Goal: Task Accomplishment & Management: Manage account settings

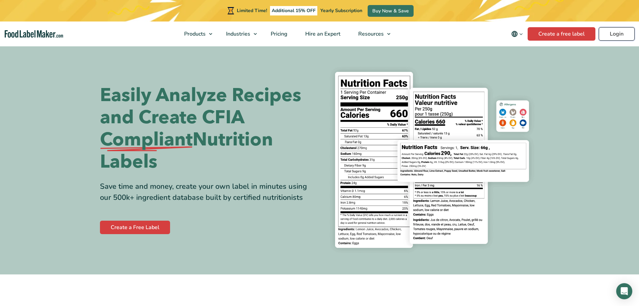
click at [607, 32] on link "Login" at bounding box center [617, 33] width 36 height 13
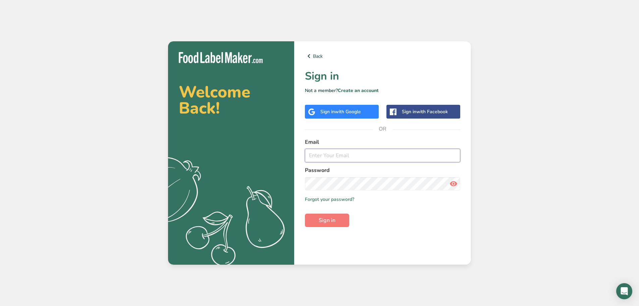
click at [331, 157] on input "email" at bounding box center [382, 155] width 155 height 13
click at [327, 153] on input "email" at bounding box center [382, 155] width 155 height 13
click at [330, 158] on input "email" at bounding box center [382, 155] width 155 height 13
type input "pgoregaonkar@jadeemeats.com"
click at [343, 217] on button "Sign in" at bounding box center [327, 219] width 44 height 13
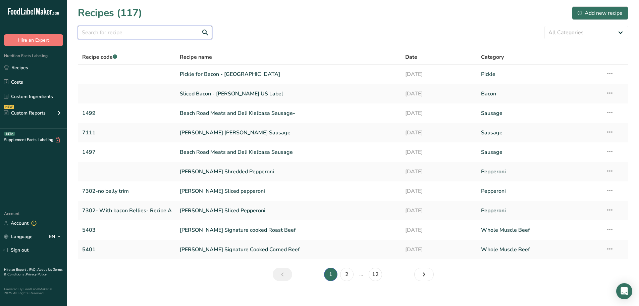
click at [132, 36] on input "text" at bounding box center [145, 32] width 134 height 13
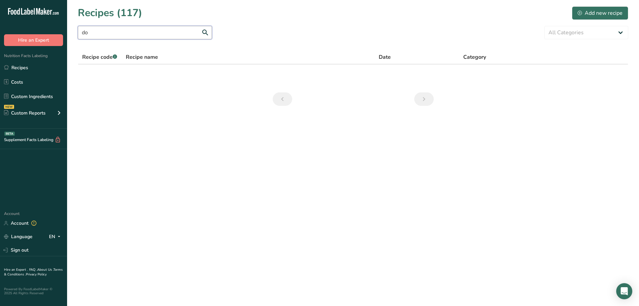
type input "d"
type input "s"
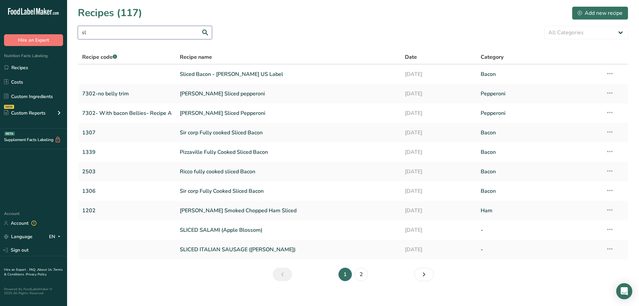
type input "s"
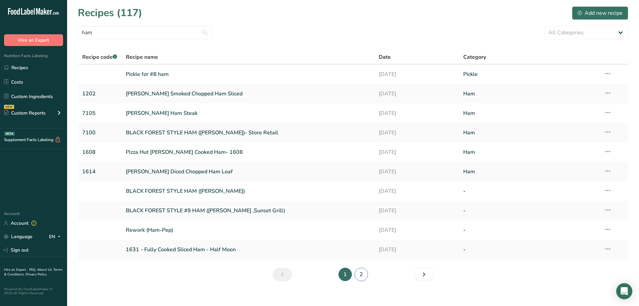
click at [358, 277] on link "2" at bounding box center [361, 273] width 13 height 13
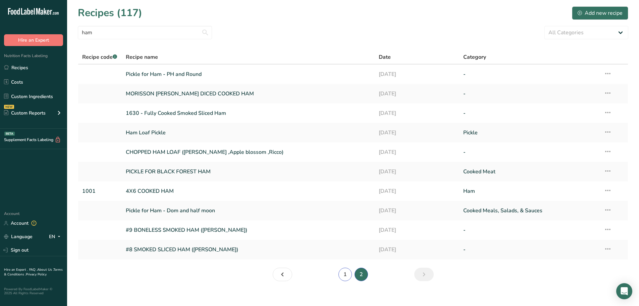
click at [344, 274] on link "1" at bounding box center [344, 273] width 13 height 13
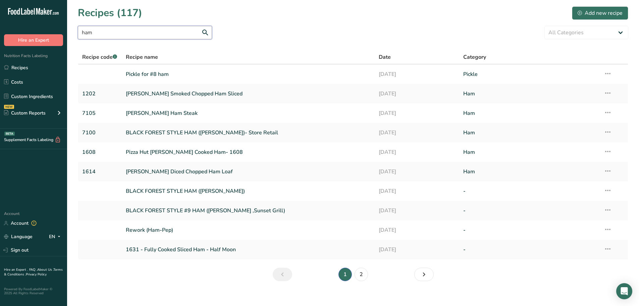
click at [128, 34] on input "ham" at bounding box center [145, 32] width 134 height 13
type input "h"
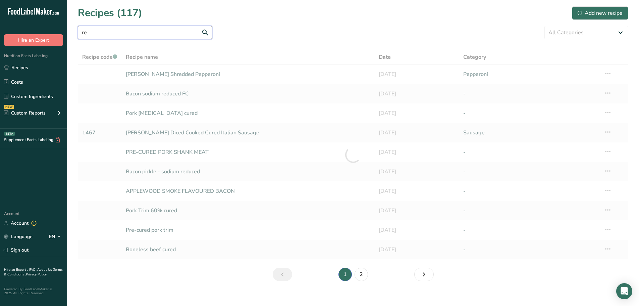
type input "r"
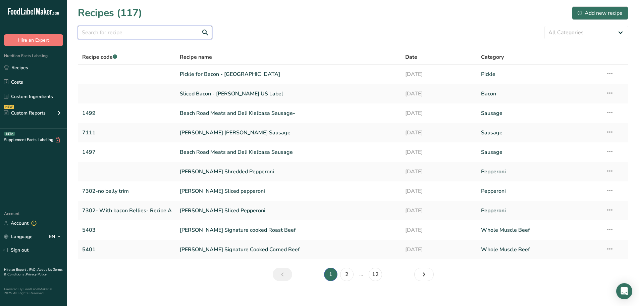
click at [157, 32] on input "text" at bounding box center [145, 32] width 134 height 13
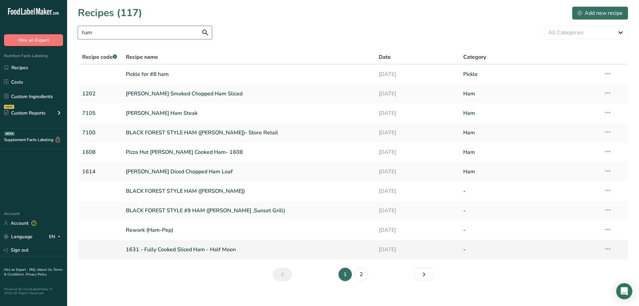
type input "ham"
click at [606, 250] on icon at bounding box center [608, 248] width 8 height 12
click at [546, 294] on span "Duplicate Recipe" at bounding box center [552, 296] width 37 height 8
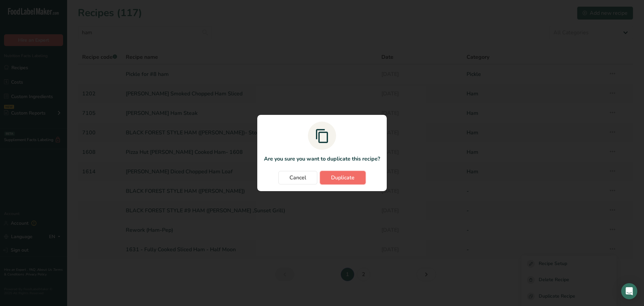
click at [343, 177] on span "Duplicate" at bounding box center [342, 177] width 23 height 8
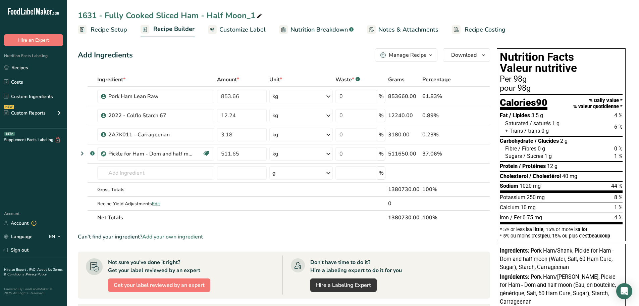
click at [257, 15] on icon at bounding box center [259, 15] width 6 height 9
type input "1"
type input "Dominos Sliced Cooked Ham"
click at [127, 32] on ul "Recipe Setup Recipe Builder Customize Label Nutrition Breakdown .a-a{fill:#3473…" at bounding box center [353, 29] width 572 height 16
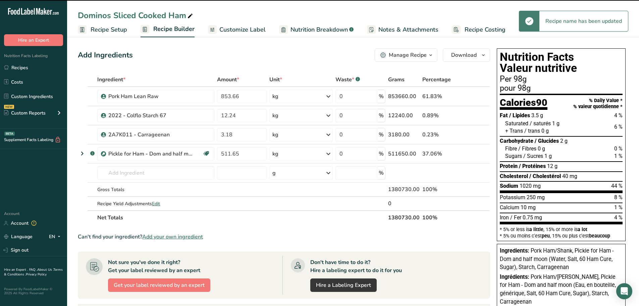
click at [120, 34] on link "Recipe Setup" at bounding box center [102, 29] width 49 height 15
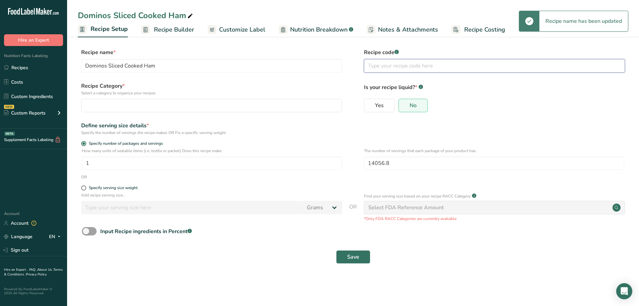
click at [393, 64] on input "text" at bounding box center [494, 65] width 261 height 13
type input "1276"
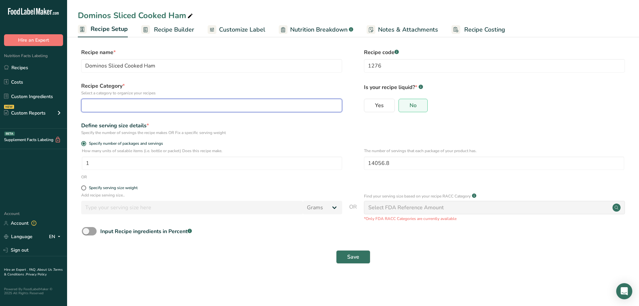
click at [99, 102] on div "button" at bounding box center [210, 105] width 248 height 8
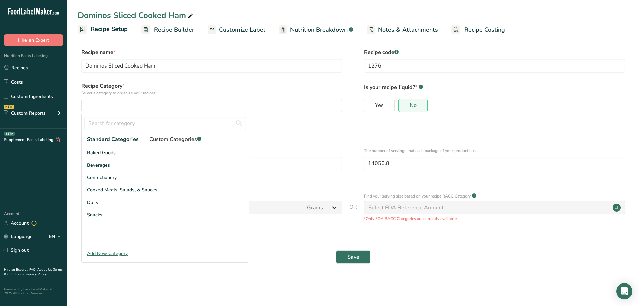
click at [171, 142] on span "Custom Categories .a-a{fill:#347362;}.b-a{fill:#fff;}" at bounding box center [175, 139] width 52 height 8
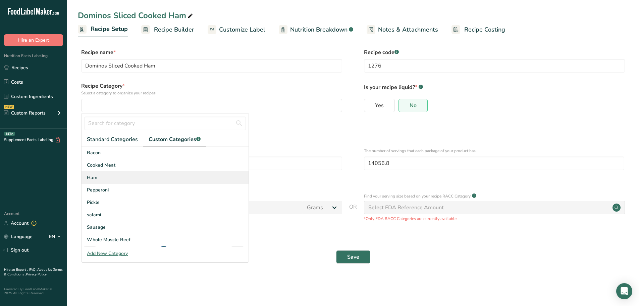
click at [93, 176] on span "Ham" at bounding box center [92, 177] width 10 height 7
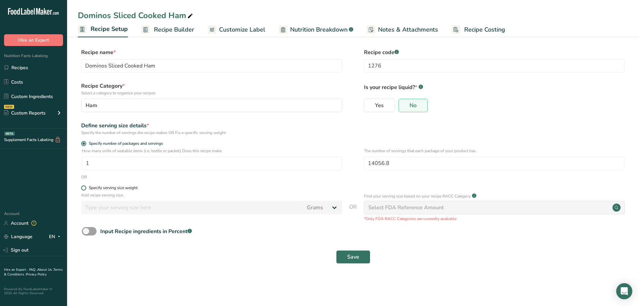
click at [82, 186] on span at bounding box center [83, 187] width 5 height 5
click at [82, 186] on input "Specify serving size weight" at bounding box center [83, 187] width 4 height 4
radio input "true"
radio input "false"
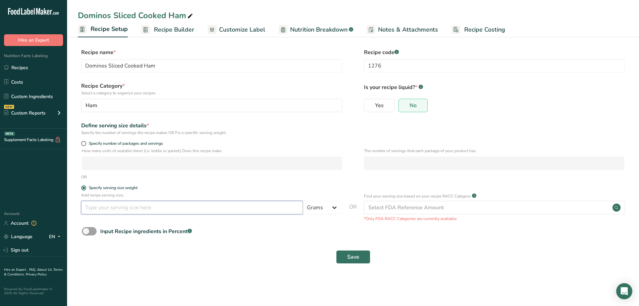
click at [115, 207] on input "number" at bounding box center [192, 207] width 222 height 13
type input "100"
click at [362, 260] on button "Save" at bounding box center [353, 256] width 34 height 13
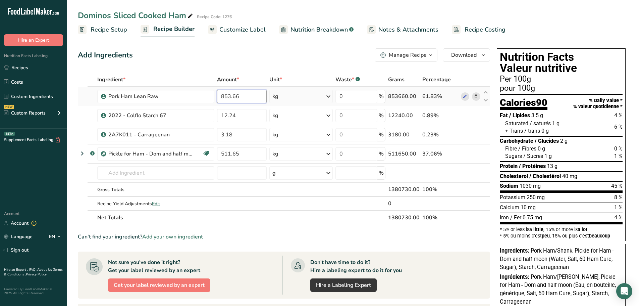
click at [243, 95] on input "853.66" at bounding box center [241, 96] width 49 height 13
type input "8"
type input "725.75"
click at [156, 204] on div "Ingredient * Amount * Unit * Waste * .a-a{fill:#347362;}.b-a{fill:#fff;} Grams …" at bounding box center [284, 148] width 412 height 152
click at [156, 203] on span "Edit" at bounding box center [156, 203] width 8 height 6
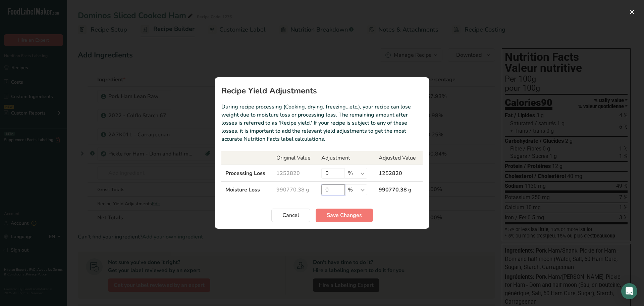
drag, startPoint x: 332, startPoint y: 186, endPoint x: 320, endPoint y: 184, distance: 12.9
click at [320, 184] on td "0 % g kg mg mcg lb oz" at bounding box center [345, 189] width 57 height 16
type input "8"
click at [341, 220] on button "Save Changes" at bounding box center [344, 214] width 57 height 13
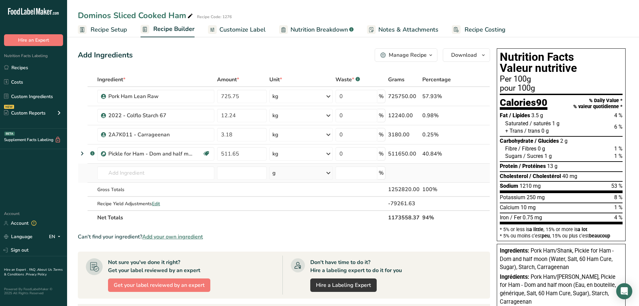
click at [120, 164] on td "Almond flour 1211 Milk, whole, 3.25% milkfat, without added vitamin A and vitam…" at bounding box center [156, 172] width 120 height 19
click at [119, 169] on input "text" at bounding box center [155, 172] width 117 height 13
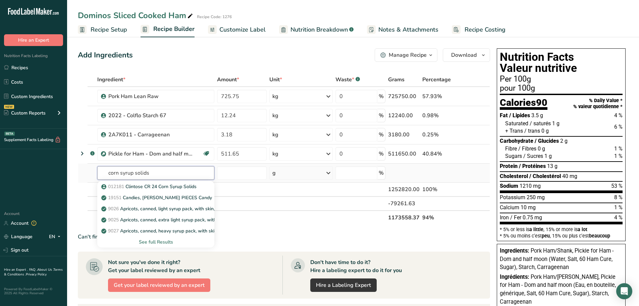
type input "corn syrup solids"
click at [167, 243] on div "See full Results" at bounding box center [156, 241] width 106 height 7
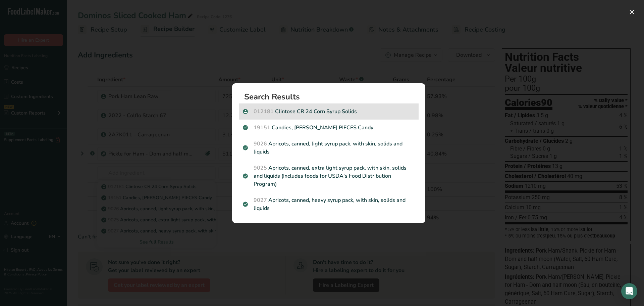
click at [323, 106] on div "012181 Clintose CR 24 Corn Syrup Solids" at bounding box center [329, 111] width 180 height 16
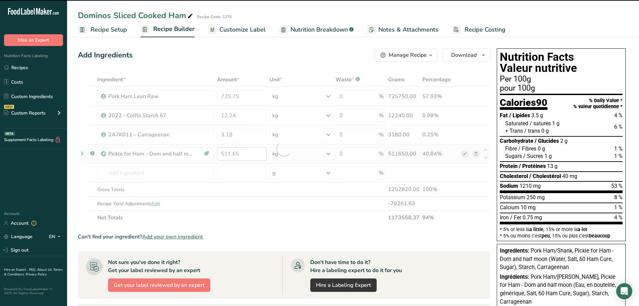
type input "0"
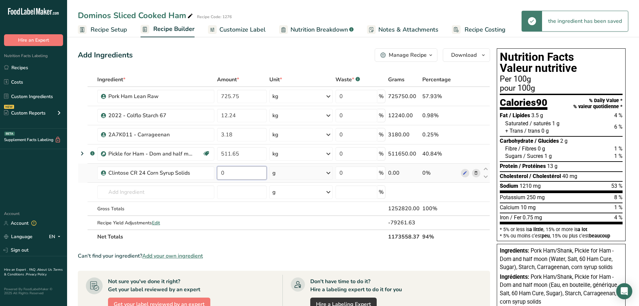
click at [241, 168] on input "0" at bounding box center [241, 172] width 49 height 13
type input "24.49"
click at [298, 171] on div "Ingredient * Amount * Unit * Waste * .a-a{fill:#347362;}.b-a{fill:#fff;} Grams …" at bounding box center [284, 157] width 412 height 171
click at [293, 175] on div "g" at bounding box center [300, 172] width 63 height 13
click at [285, 209] on div "kg" at bounding box center [301, 208] width 56 height 10
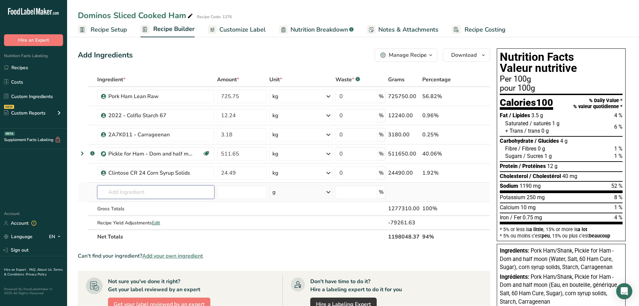
click at [174, 191] on input "text" at bounding box center [155, 191] width 117 height 13
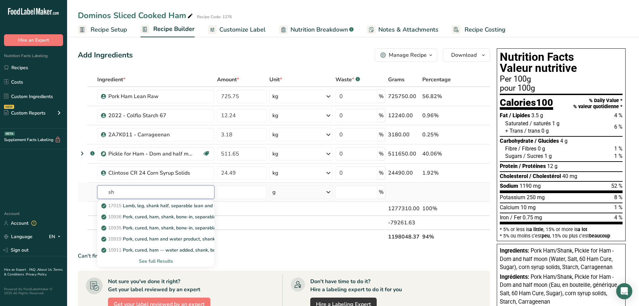
type input "s"
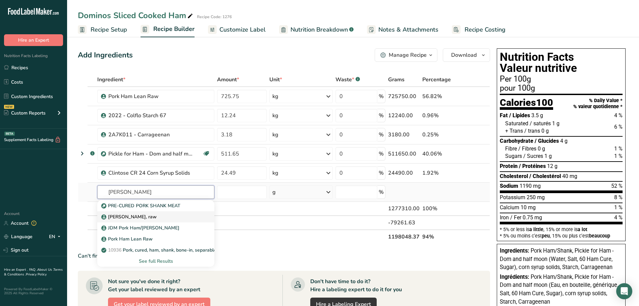
type input "pork shank"
click at [163, 216] on div "pork shank, raw" at bounding box center [151, 216] width 96 height 7
type input "pork shank, raw"
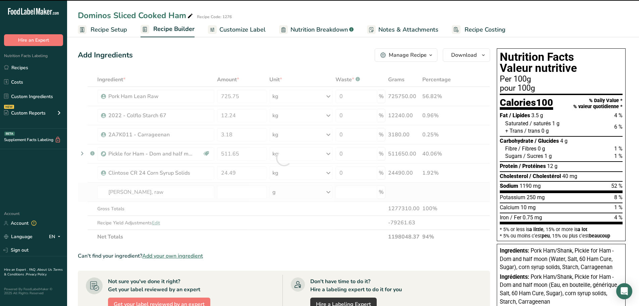
type input "0"
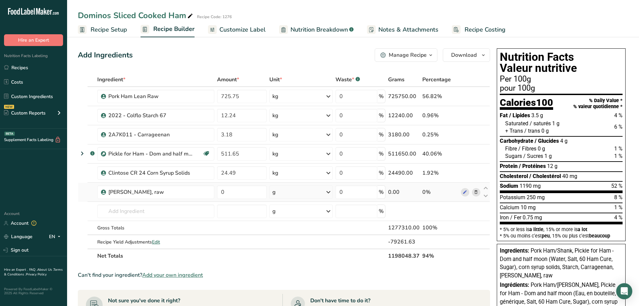
click at [234, 183] on td "0" at bounding box center [242, 191] width 52 height 19
click at [235, 188] on input "0" at bounding box center [241, 191] width 49 height 13
type input "127.91"
click at [290, 193] on div "Ingredient * Amount * Unit * Waste * .a-a{fill:#347362;}.b-a{fill:#fff;} Grams …" at bounding box center [284, 167] width 412 height 190
click at [290, 193] on div "g" at bounding box center [300, 191] width 63 height 13
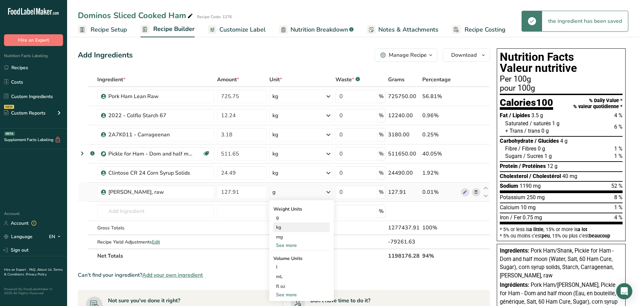
click at [286, 229] on div "kg" at bounding box center [301, 227] width 56 height 10
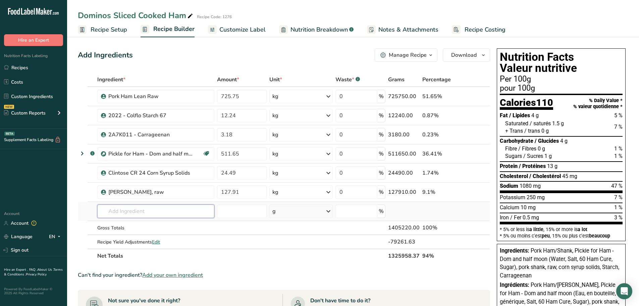
click at [116, 208] on input "text" at bounding box center [155, 210] width 117 height 13
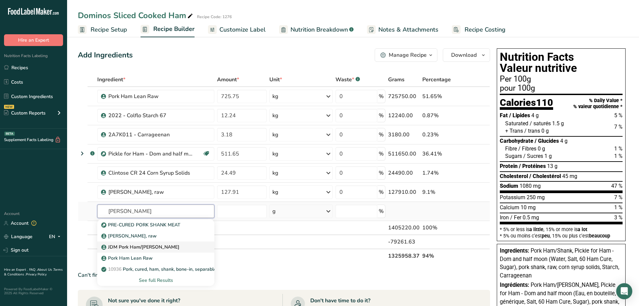
type input "pork shank"
click at [136, 246] on p "JDM Pork Ham/Shank Lean Raw" at bounding box center [141, 246] width 77 height 7
type input "JDM Pork Ham/Shank Lean Raw"
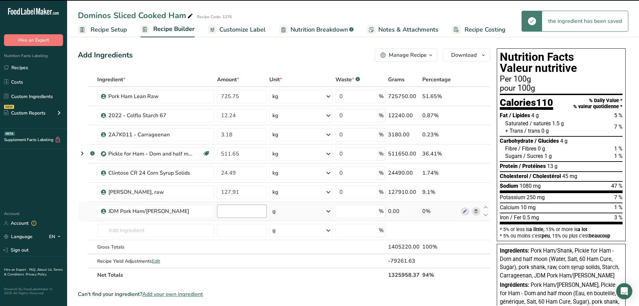
type input "0"
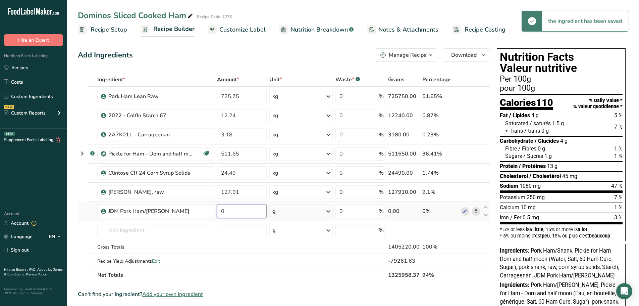
click at [238, 213] on input "0" at bounding box center [241, 210] width 49 height 13
type input "127.91"
click at [293, 207] on div "Ingredient * Amount * Unit * Waste * .a-a{fill:#347362;}.b-a{fill:#fff;} Grams …" at bounding box center [284, 176] width 412 height 209
click at [293, 207] on div "g" at bounding box center [300, 210] width 63 height 13
click at [288, 247] on div "kg" at bounding box center [301, 246] width 56 height 10
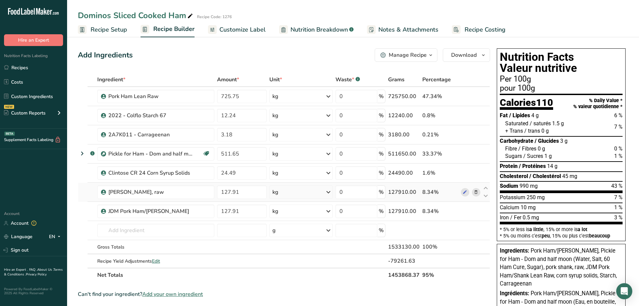
click at [477, 193] on icon at bounding box center [476, 191] width 5 height 7
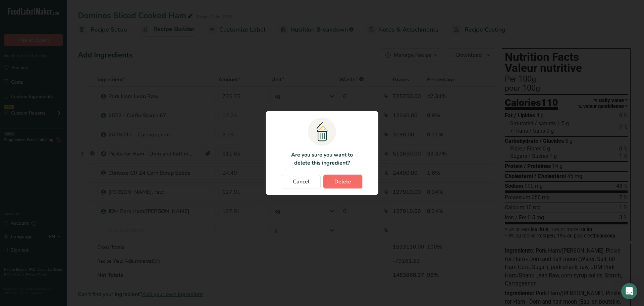
click at [335, 179] on span "Delete" at bounding box center [342, 181] width 17 height 8
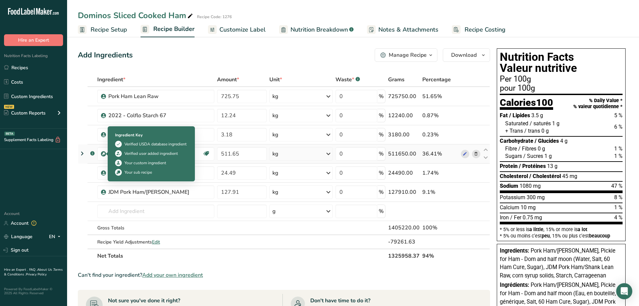
click at [104, 153] on img at bounding box center [103, 153] width 5 height 5
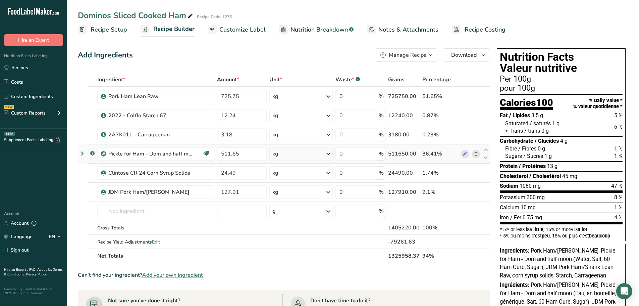
click at [104, 153] on img at bounding box center [103, 153] width 5 height 5
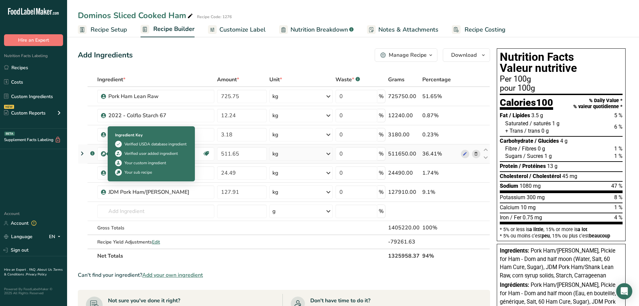
click at [104, 153] on img at bounding box center [103, 153] width 5 height 5
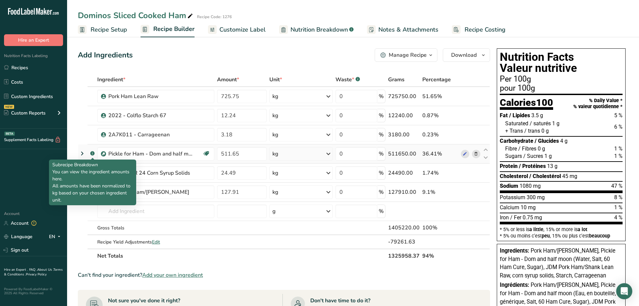
click at [90, 155] on icon ".a-a{fill:#347362;}.b-a{fill:#fff;}" at bounding box center [92, 153] width 4 height 4
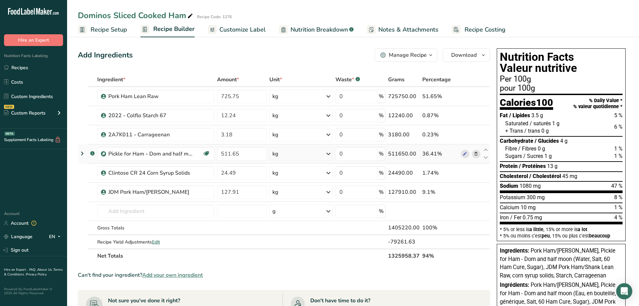
click at [92, 153] on rect at bounding box center [92, 153] width 4 height 4
click at [84, 154] on icon at bounding box center [82, 153] width 8 height 12
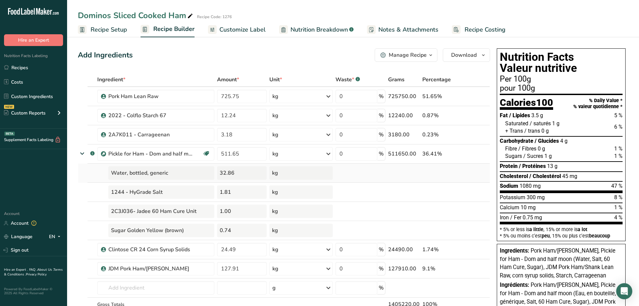
click at [233, 172] on div "32.86" at bounding box center [241, 172] width 49 height 13
click at [86, 154] on icon at bounding box center [82, 153] width 12 height 8
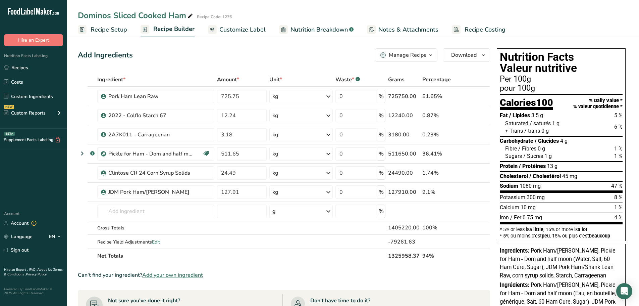
click at [242, 33] on span "Customize Label" at bounding box center [242, 29] width 46 height 9
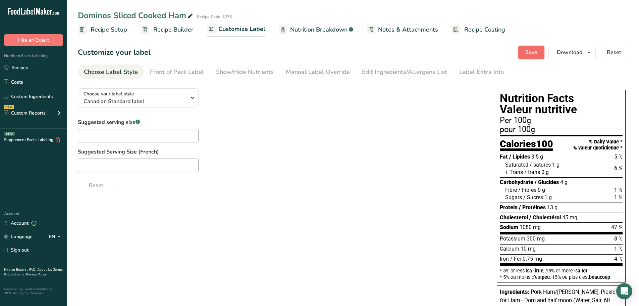
click at [530, 53] on span "Save" at bounding box center [531, 52] width 12 height 8
click at [177, 26] on span "Recipe Builder" at bounding box center [173, 29] width 40 height 9
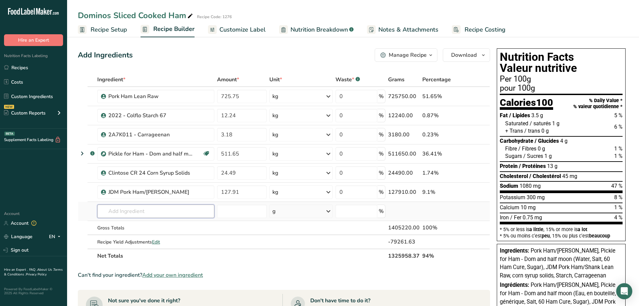
click at [132, 208] on input "text" at bounding box center [155, 210] width 117 height 13
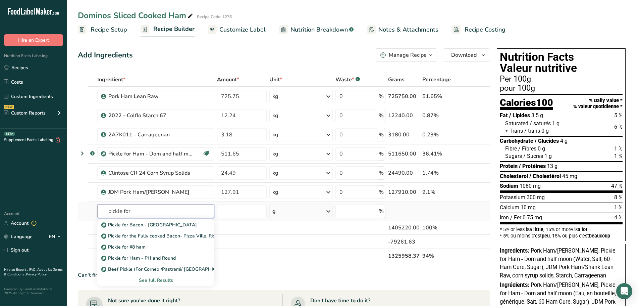
type input "pickle for"
click at [155, 282] on div "See full Results" at bounding box center [156, 279] width 106 height 7
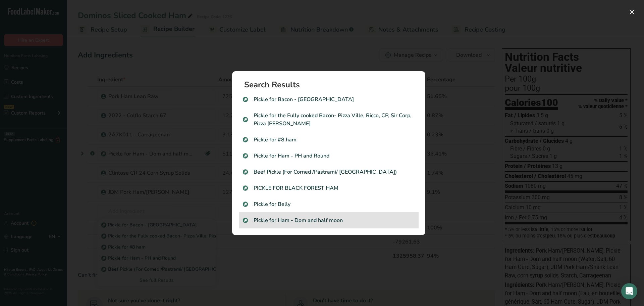
click at [360, 227] on div "Pickle for Ham - Dom and half moon" at bounding box center [329, 220] width 180 height 16
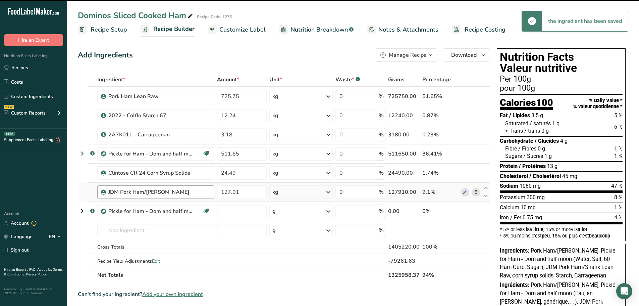
type input "0"
click at [238, 207] on input "0" at bounding box center [241, 210] width 49 height 13
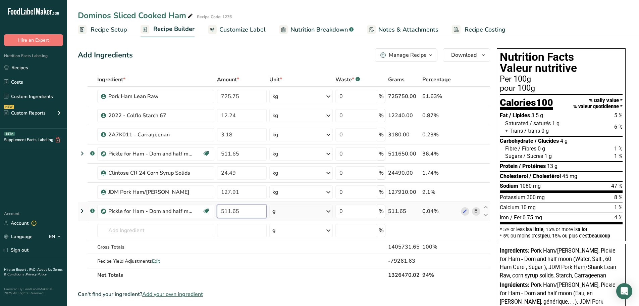
type input "511.65"
click at [289, 210] on div "Ingredient * Amount * Unit * Waste * .a-a{fill:#347362;}.b-a{fill:#fff;} Grams …" at bounding box center [284, 176] width 412 height 209
click at [289, 210] on div "g" at bounding box center [300, 210] width 63 height 13
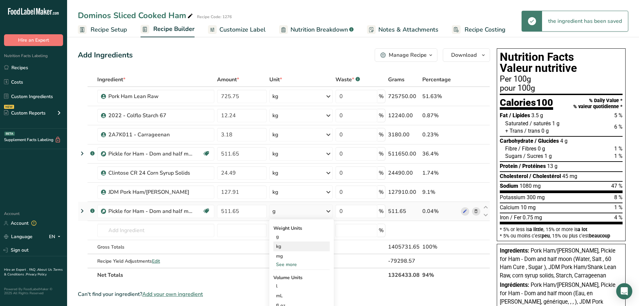
click at [285, 248] on div "kg" at bounding box center [301, 246] width 56 height 10
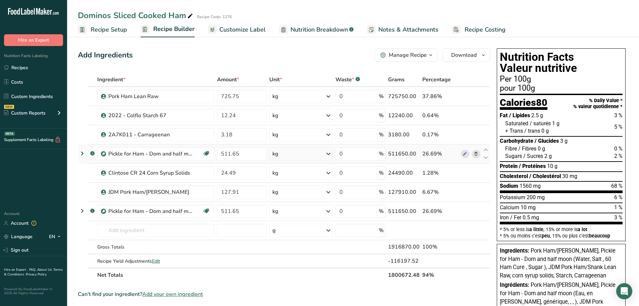
click at [475, 156] on icon at bounding box center [476, 153] width 5 height 7
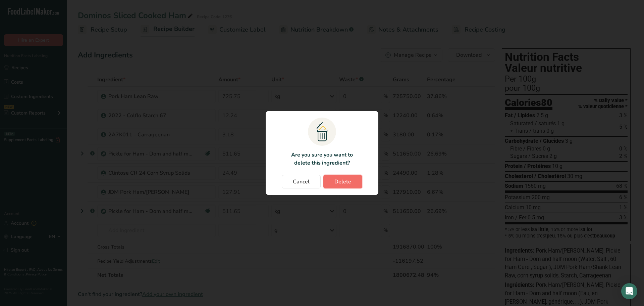
click at [334, 183] on button "Delete" at bounding box center [342, 181] width 39 height 13
type input "24.49"
type input "127.91"
type input "511.65"
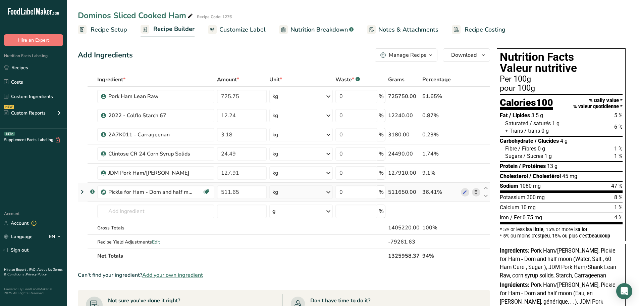
click at [82, 194] on icon at bounding box center [82, 191] width 8 height 12
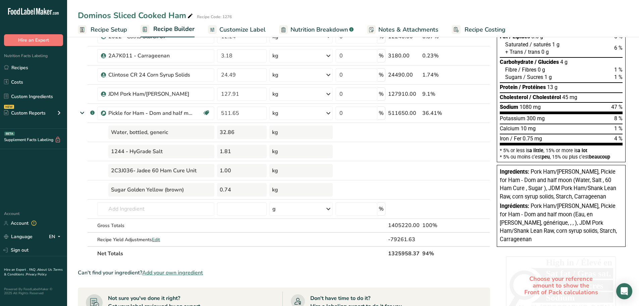
scroll to position [67, 0]
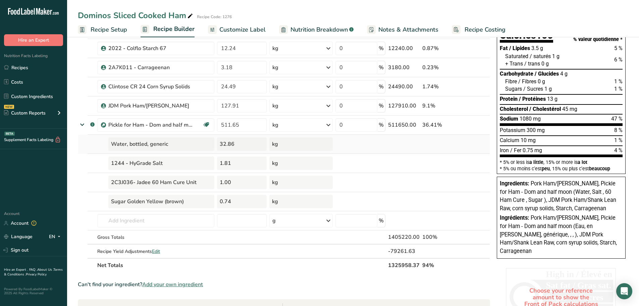
click at [242, 144] on div "32.86" at bounding box center [241, 143] width 49 height 13
click at [230, 144] on div "32.86" at bounding box center [241, 143] width 49 height 13
click at [223, 143] on div "32.86" at bounding box center [241, 143] width 49 height 13
click at [82, 122] on icon at bounding box center [82, 124] width 12 height 8
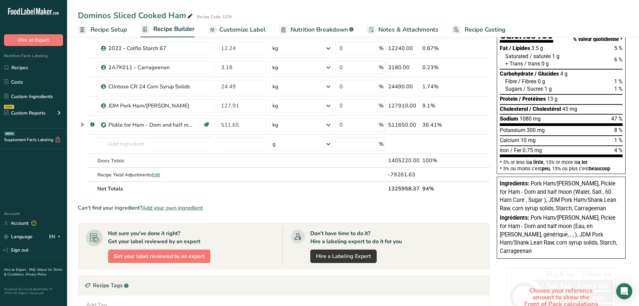
click at [458, 192] on th "94%" at bounding box center [440, 188] width 39 height 14
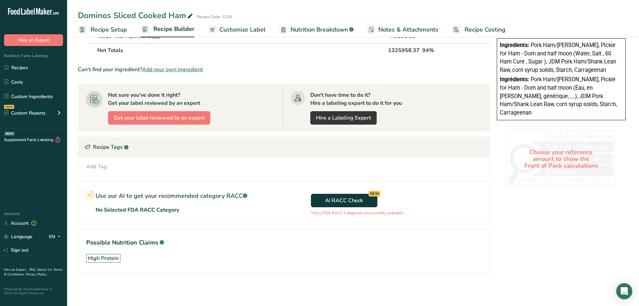
scroll to position [0, 0]
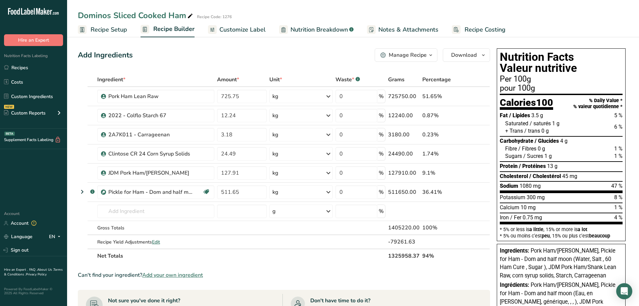
click at [230, 28] on span "Customize Label" at bounding box center [242, 29] width 46 height 9
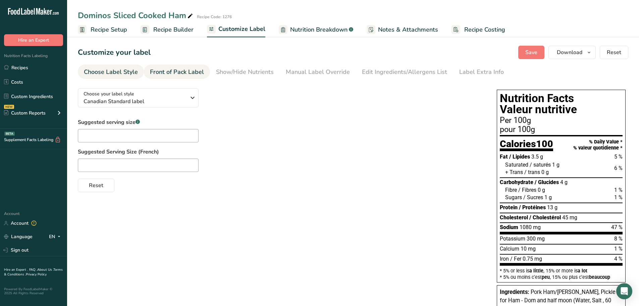
click at [164, 70] on div "Front of Pack Label" at bounding box center [177, 71] width 54 height 9
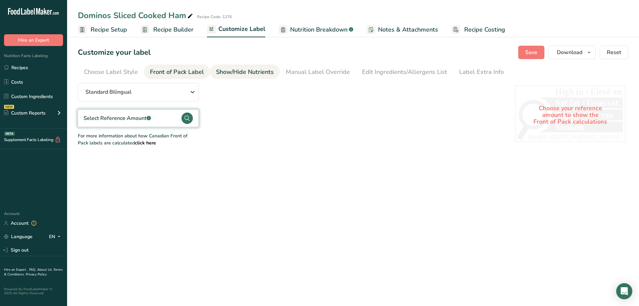
click at [235, 73] on div "Show/Hide Nutrients" at bounding box center [245, 71] width 58 height 9
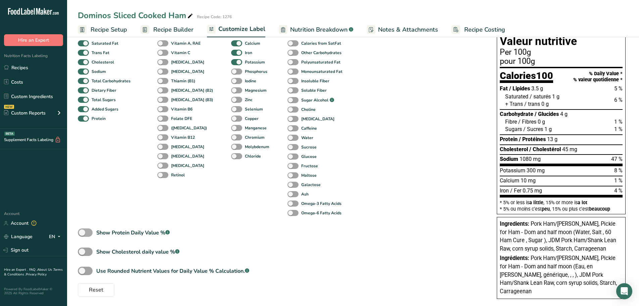
scroll to position [70, 0]
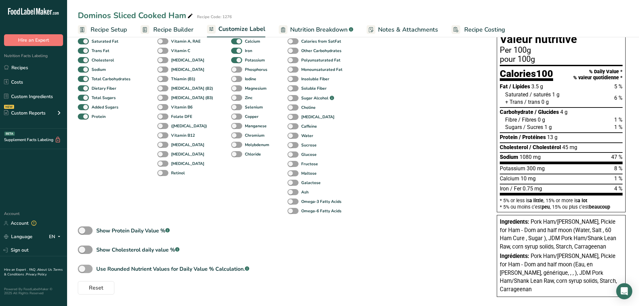
click at [83, 268] on span at bounding box center [85, 268] width 15 height 8
click at [82, 268] on input "Use Rounded Nutrient Values for Daily Value % Calculation. .a-a{fill:#347362;}.…" at bounding box center [80, 268] width 4 height 4
checkbox input "true"
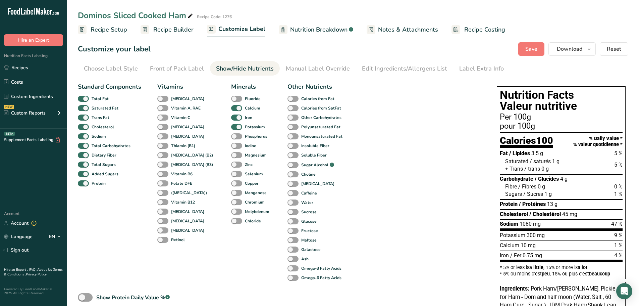
scroll to position [3, 0]
click at [123, 73] on div "Choose Label Style" at bounding box center [111, 68] width 54 height 9
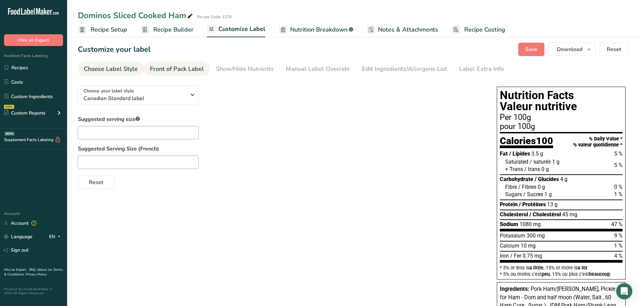
click at [177, 66] on div "Front of Pack Label" at bounding box center [177, 68] width 54 height 9
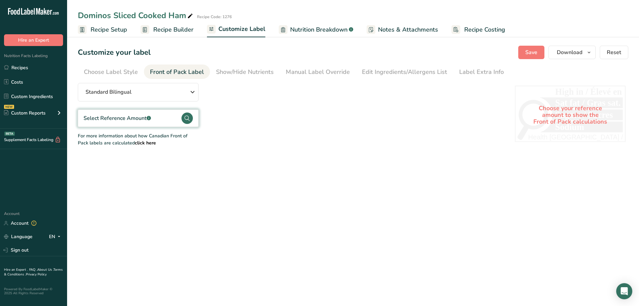
scroll to position [0, 0]
click at [181, 120] on div "Select Reference Amount .a-a{fill:#347362;}.b-a{fill:#fff;}" at bounding box center [138, 117] width 121 height 17
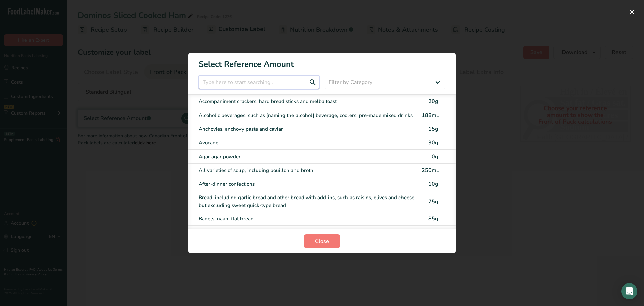
click at [270, 79] on input "FOP Category Selection Modal" at bounding box center [259, 81] width 121 height 13
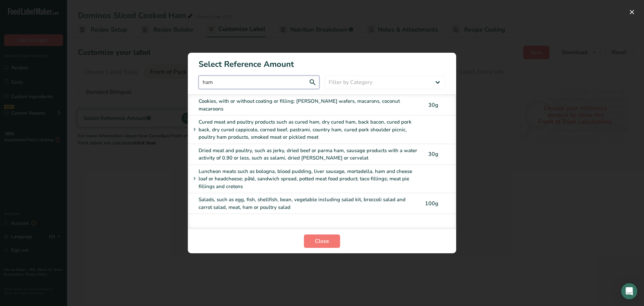
type input "ham"
click at [297, 118] on div "Cured meat and poultry products such as cured ham, dry cured ham, back bacon, c…" at bounding box center [302, 129] width 223 height 23
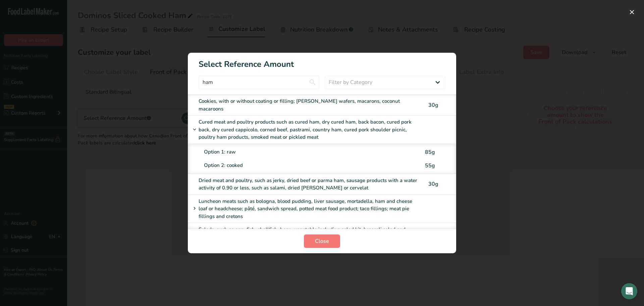
click at [228, 161] on div "Option 2: cooked" at bounding box center [311, 165] width 214 height 8
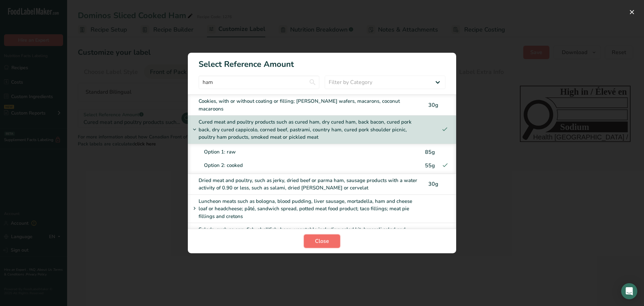
click at [313, 242] on button "Close" at bounding box center [322, 240] width 36 height 13
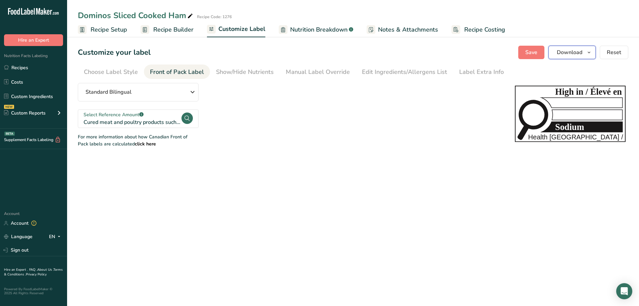
click at [592, 53] on icon "button" at bounding box center [588, 52] width 5 height 8
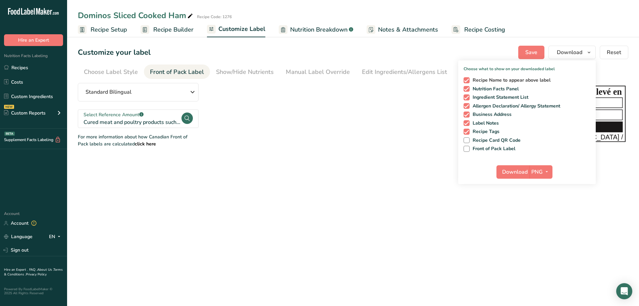
click at [467, 79] on span at bounding box center [467, 80] width 6 height 6
click at [467, 79] on input "Recipe Name to appear above label" at bounding box center [466, 80] width 4 height 4
checkbox input "false"
click at [467, 99] on span at bounding box center [467, 97] width 6 height 6
click at [467, 99] on input "Ingredient Statement List" at bounding box center [466, 97] width 4 height 4
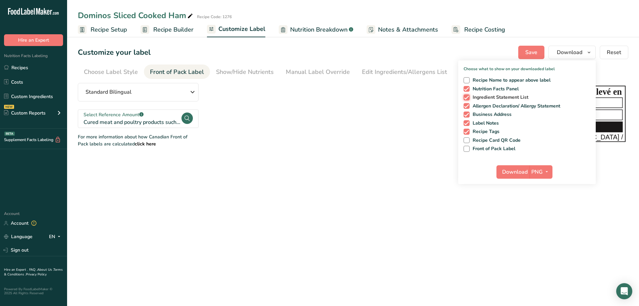
checkbox input "false"
click at [467, 108] on span at bounding box center [467, 106] width 6 height 6
click at [467, 108] on input "Allergen Declaration/ Allergy Statement" at bounding box center [466, 106] width 4 height 4
checkbox input "false"
click at [471, 116] on span "Business Address" at bounding box center [491, 114] width 42 height 6
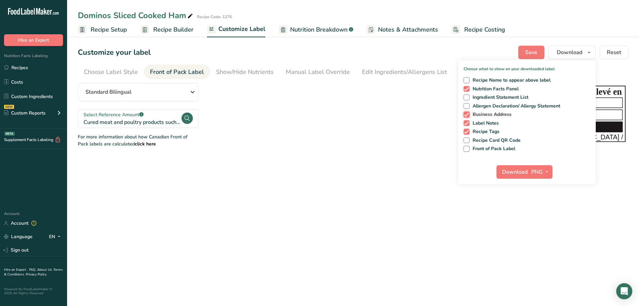
click at [468, 116] on input "Business Address" at bounding box center [466, 114] width 4 height 4
checkbox input "false"
click at [469, 120] on label "Label Notes" at bounding box center [526, 123] width 124 height 6
click at [468, 121] on input "Label Notes" at bounding box center [466, 123] width 4 height 4
checkbox input "false"
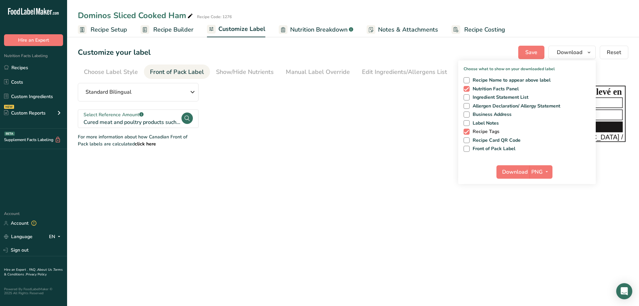
click at [470, 130] on span at bounding box center [467, 131] width 6 height 6
click at [468, 130] on input "Recipe Tags" at bounding box center [466, 131] width 4 height 4
checkbox input "false"
click at [514, 174] on span "Download" at bounding box center [514, 172] width 25 height 8
click at [371, 181] on main "Dominos Sliced Cooked Ham Recipe Code: 1276 Recipe Setup Recipe Builder Customi…" at bounding box center [319, 153] width 639 height 306
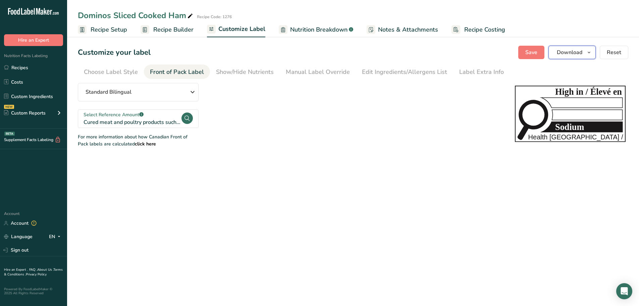
click at [591, 51] on icon "button" at bounding box center [588, 52] width 5 height 8
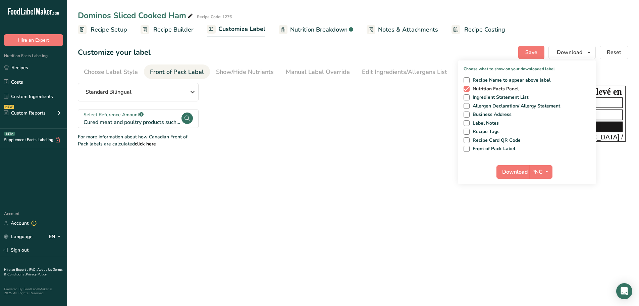
click at [468, 88] on span at bounding box center [467, 89] width 6 height 6
click at [468, 88] on input "Nutrition Facts Panel" at bounding box center [466, 89] width 4 height 4
checkbox input "false"
click at [464, 150] on span at bounding box center [467, 149] width 6 height 6
click at [464, 150] on input "Front of Pack Label" at bounding box center [466, 148] width 4 height 4
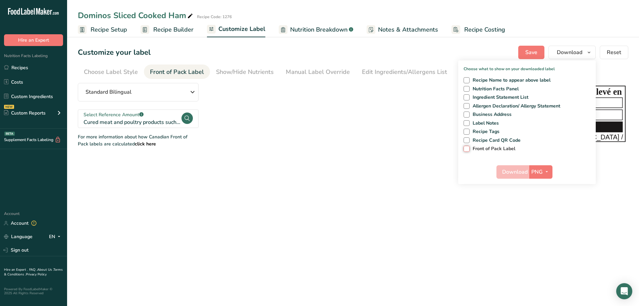
checkbox input "true"
click at [514, 170] on span "Download" at bounding box center [514, 172] width 25 height 8
click at [297, 31] on span "Nutrition Breakdown" at bounding box center [318, 29] width 57 height 9
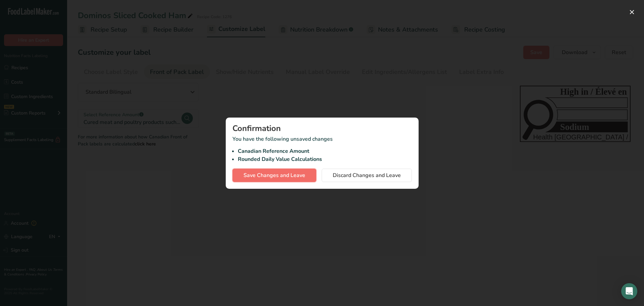
click at [291, 176] on span "Save Changes and Leave" at bounding box center [274, 175] width 62 height 8
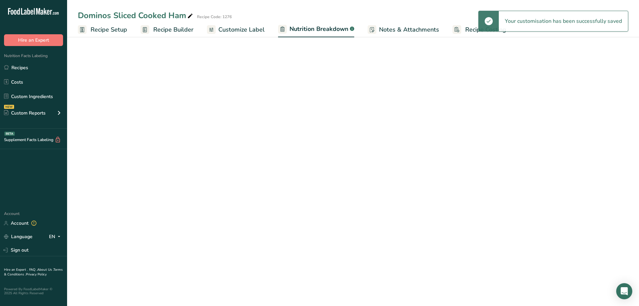
select select "Calories"
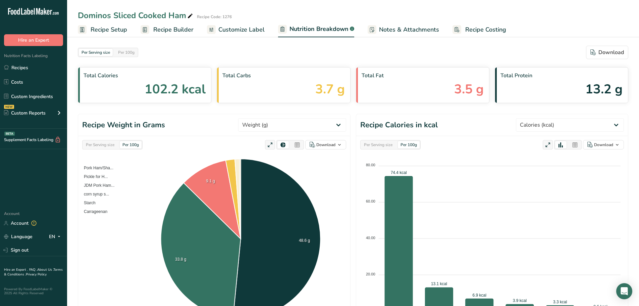
click at [405, 34] on link "Notes & Attachments" at bounding box center [403, 29] width 71 height 15
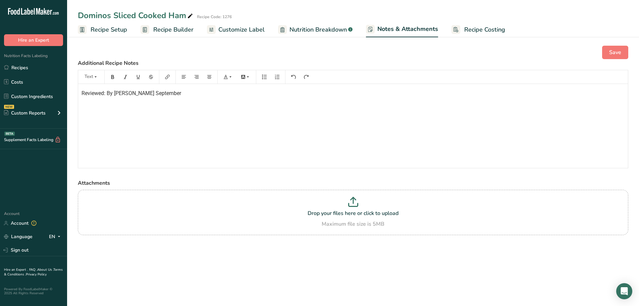
click at [81, 94] on div "Reviewed: By Pratik G. September" at bounding box center [353, 126] width 550 height 84
click at [107, 94] on span "Reviewed: By Pratik G. September" at bounding box center [132, 93] width 100 height 6
click at [140, 94] on span "Reviewed: Updated By Pratik G. September" at bounding box center [142, 93] width 121 height 6
click at [131, 93] on span "Reviewed: Updated By Pratik G. September" at bounding box center [142, 93] width 121 height 6
click at [157, 93] on span "Reviewed: Updated by Pratik G. September" at bounding box center [142, 93] width 120 height 6
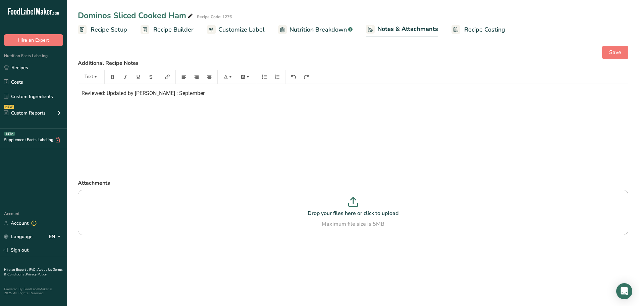
click at [193, 94] on p "Reviewed: Updated by Pratik G. : September" at bounding box center [353, 93] width 543 height 8
click at [609, 51] on span "Save" at bounding box center [615, 52] width 12 height 8
click at [32, 64] on link "Recipes" at bounding box center [33, 67] width 67 height 13
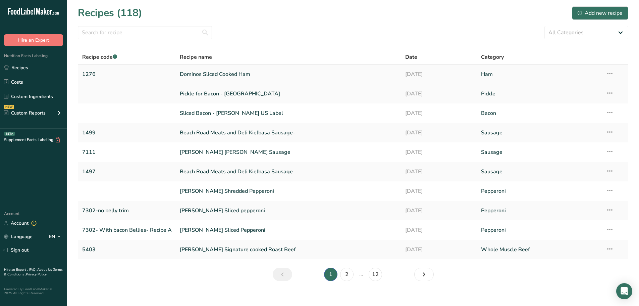
click at [606, 72] on icon at bounding box center [610, 73] width 8 height 12
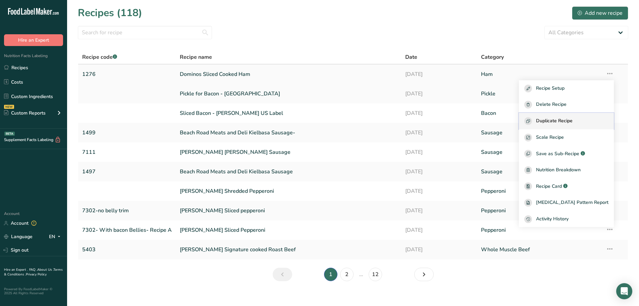
click at [573, 121] on span "Duplicate Recipe" at bounding box center [554, 121] width 37 height 8
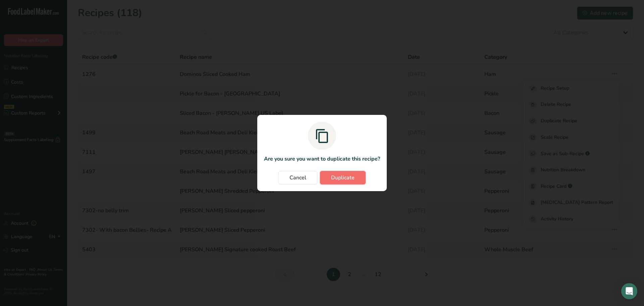
click at [359, 178] on button "Duplicate" at bounding box center [343, 177] width 46 height 13
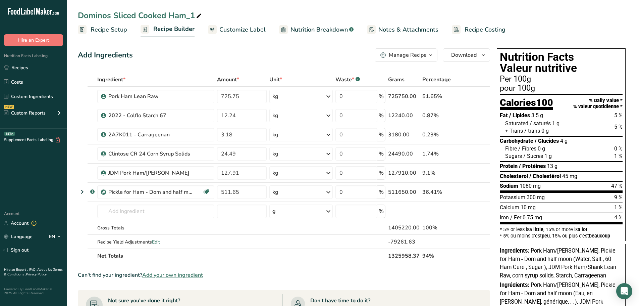
click at [194, 13] on div "Dominos Sliced Cooked Ham_1" at bounding box center [140, 15] width 125 height 12
type input "D"
click at [145, 15] on input "Cherry Pink Quartred Cooked Ham" at bounding box center [353, 15] width 550 height 12
type input "Cherry Pink Quartered Cooked Ham"
click at [109, 33] on span "Recipe Setup" at bounding box center [109, 29] width 37 height 9
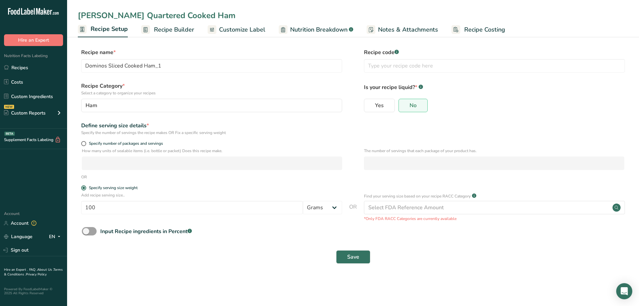
type input "Cherry Pink Quartered Cooked Ham"
click at [420, 62] on input "text" at bounding box center [494, 65] width 261 height 13
type input "1612"
click at [355, 256] on span "Save" at bounding box center [353, 257] width 12 height 8
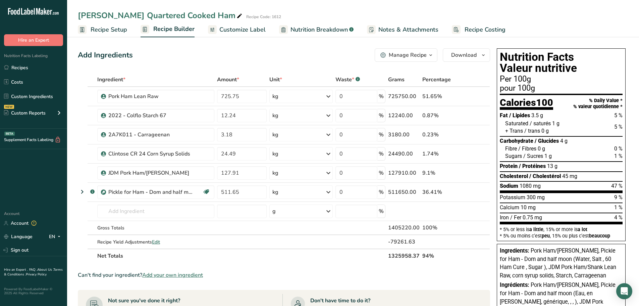
drag, startPoint x: 239, startPoint y: 33, endPoint x: 262, endPoint y: 35, distance: 23.2
click at [239, 33] on span "Customize Label" at bounding box center [242, 29] width 46 height 9
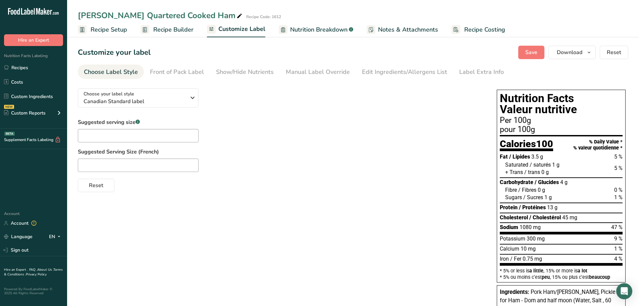
click at [315, 32] on span "Nutrition Breakdown" at bounding box center [318, 29] width 57 height 9
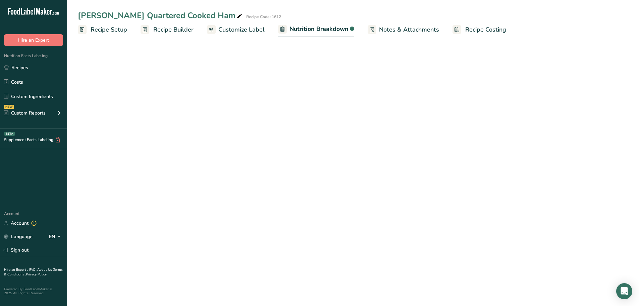
select select "Calories"
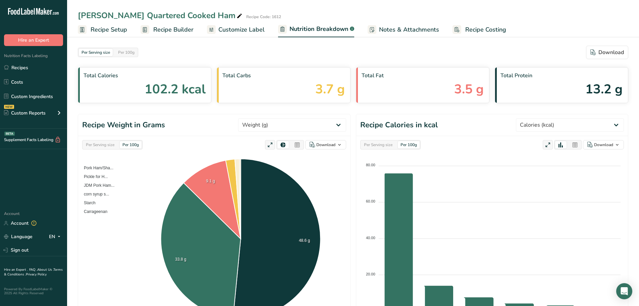
click at [384, 31] on span "Notes & Attachments" at bounding box center [409, 29] width 60 height 9
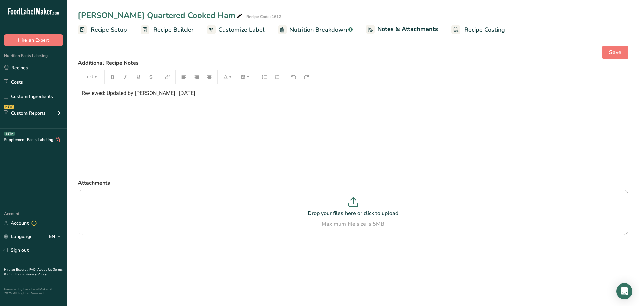
click at [228, 30] on span "Customize Label" at bounding box center [241, 29] width 46 height 9
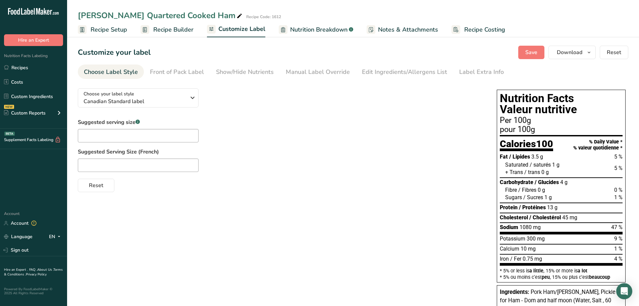
click at [321, 28] on span "Nutrition Breakdown" at bounding box center [318, 29] width 57 height 9
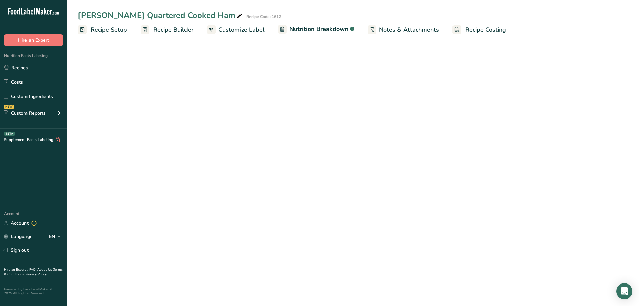
select select "Calories"
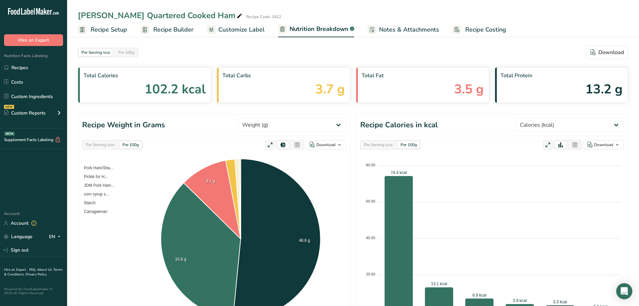
click at [118, 29] on span "Recipe Setup" at bounding box center [109, 29] width 37 height 9
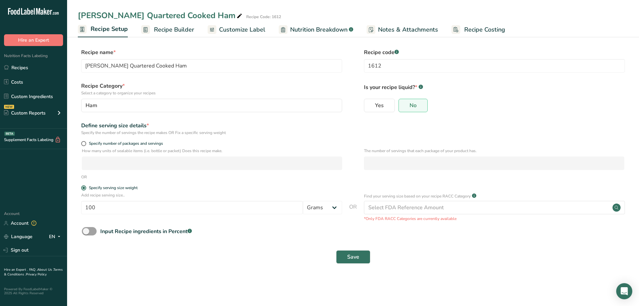
click at [172, 28] on span "Recipe Builder" at bounding box center [174, 29] width 40 height 9
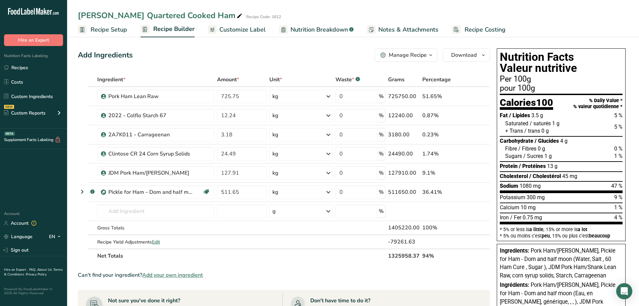
click at [259, 30] on span "Customize Label" at bounding box center [242, 29] width 46 height 9
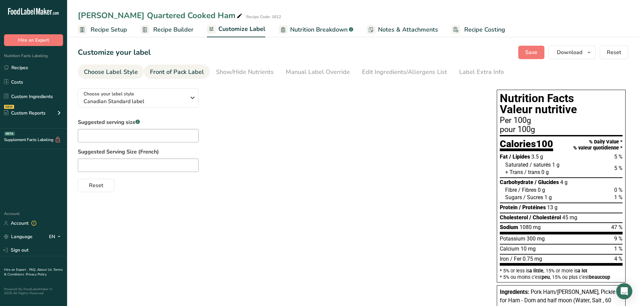
click at [173, 73] on div "Front of Pack Label" at bounding box center [177, 71] width 54 height 9
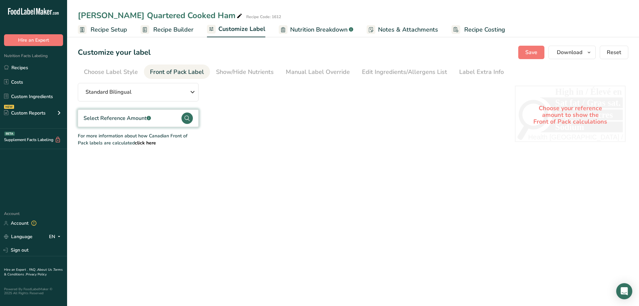
click at [153, 121] on div "Select Reference Amount .a-a{fill:#347362;}.b-a{fill:#fff;}" at bounding box center [138, 117] width 121 height 17
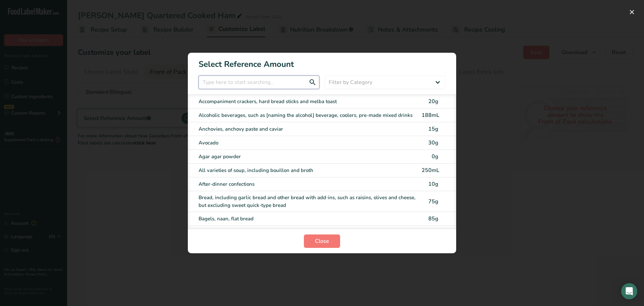
click at [273, 84] on input "FOP Category Selection Modal" at bounding box center [259, 81] width 121 height 13
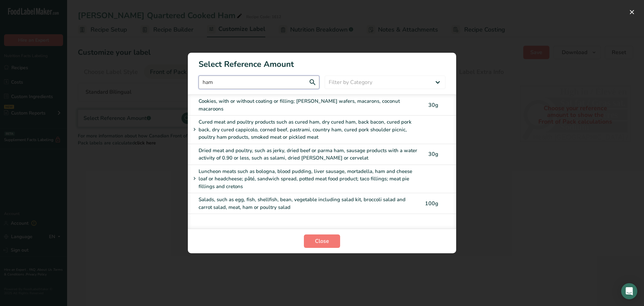
type input "ham"
click at [310, 126] on div "Cured meat and poultry products such as cured ham, dry cured ham, back bacon, c…" at bounding box center [302, 129] width 223 height 23
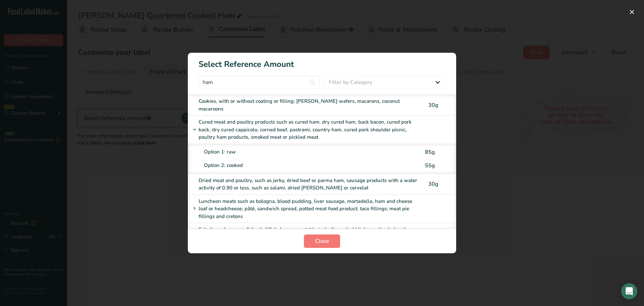
click at [245, 161] on div "Option 2: cooked" at bounding box center [311, 165] width 214 height 8
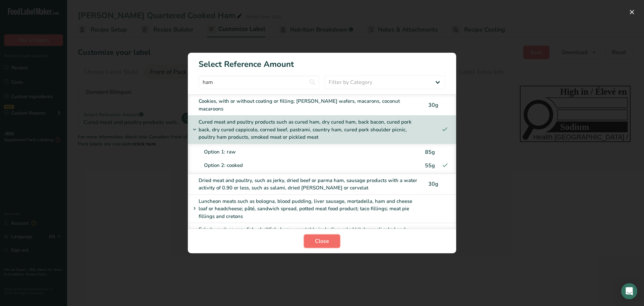
click at [328, 240] on span "Close" at bounding box center [322, 241] width 14 height 8
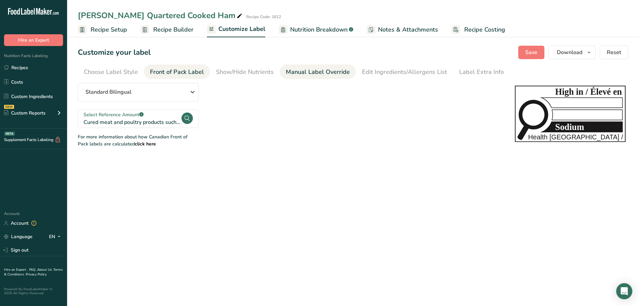
drag, startPoint x: 249, startPoint y: 71, endPoint x: 301, endPoint y: 68, distance: 52.1
click at [249, 71] on div "Show/Hide Nutrients" at bounding box center [245, 71] width 58 height 9
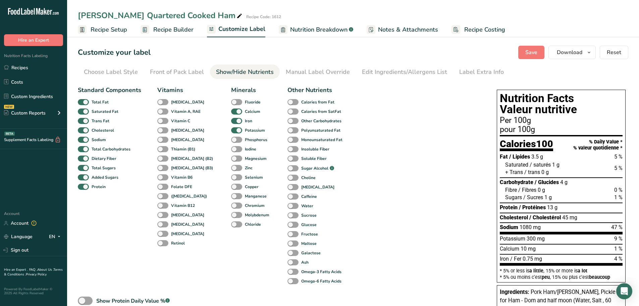
click at [177, 33] on span "Recipe Builder" at bounding box center [173, 29] width 40 height 9
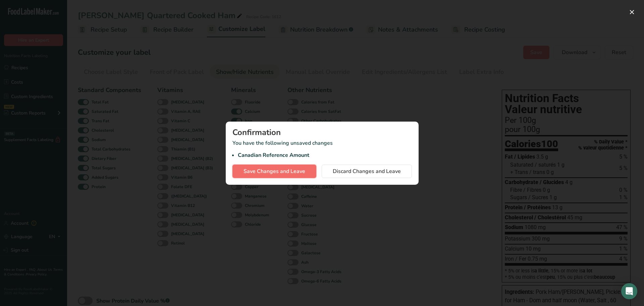
click at [267, 172] on span "Save Changes and Leave" at bounding box center [274, 171] width 62 height 8
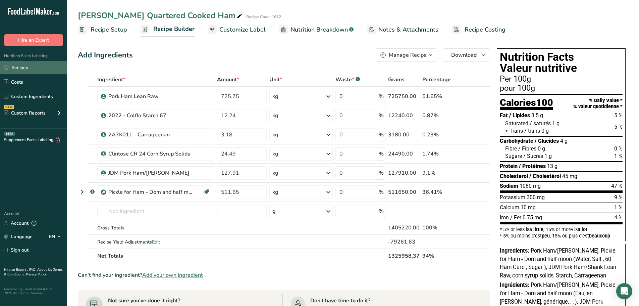
click at [19, 70] on link "Recipes" at bounding box center [33, 67] width 67 height 13
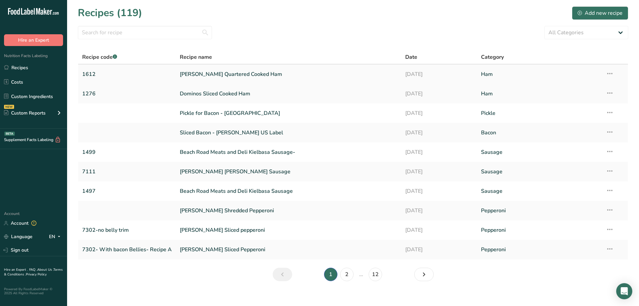
click at [610, 71] on icon at bounding box center [610, 73] width 8 height 12
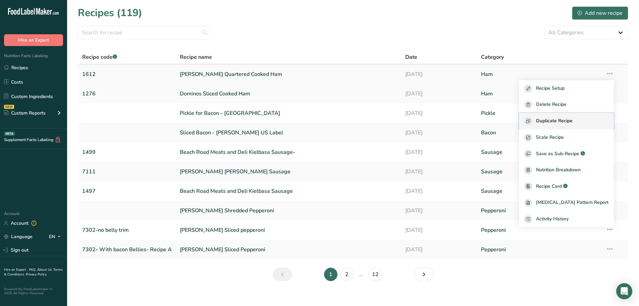
click at [565, 123] on span "Duplicate Recipe" at bounding box center [554, 121] width 37 height 8
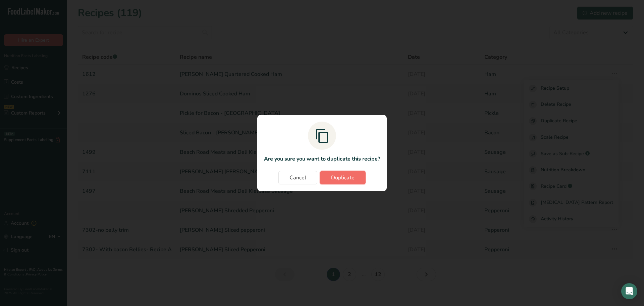
click at [340, 176] on span "Duplicate" at bounding box center [342, 177] width 23 height 8
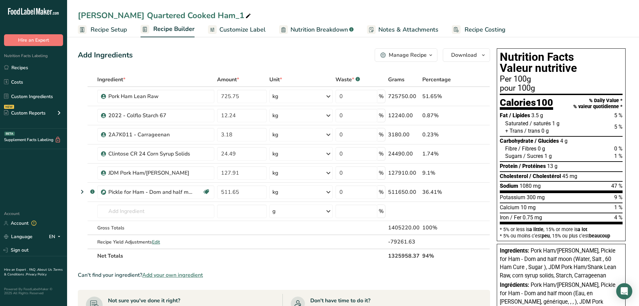
click at [100, 35] on link "Recipe Setup" at bounding box center [102, 29] width 49 height 15
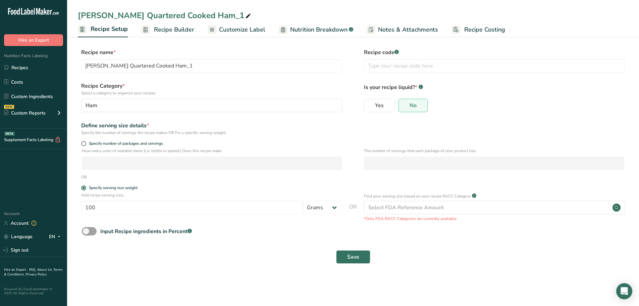
click at [221, 11] on div "Cherry Pink Quartered Cooked Ham_1" at bounding box center [165, 15] width 174 height 12
click at [206, 14] on input "Cherry Pink Quartered Cooked HAm" at bounding box center [353, 15] width 550 height 12
type input "Cherry Pink Quartered Cooked Ham"
click at [421, 67] on input "text" at bounding box center [494, 65] width 261 height 13
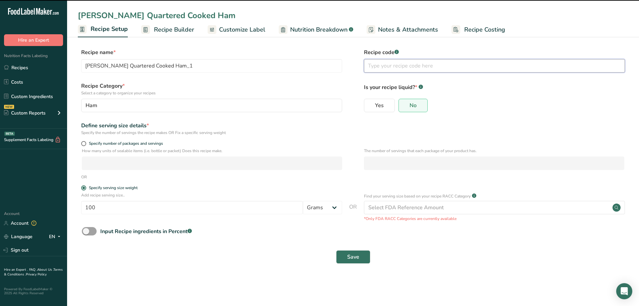
type input "Cherry Pink Quartered Cooked Ham"
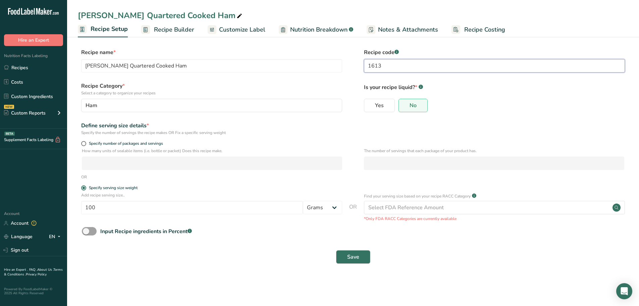
type input "1613"
click at [361, 254] on button "Save" at bounding box center [353, 256] width 34 height 13
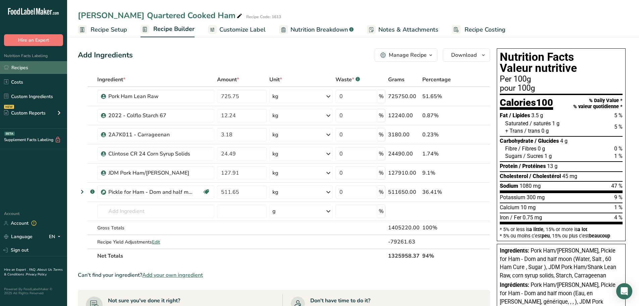
click at [20, 67] on link "Recipes" at bounding box center [33, 67] width 67 height 13
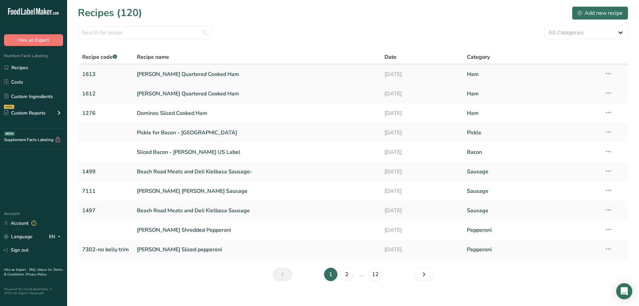
click at [610, 70] on icon at bounding box center [608, 73] width 8 height 12
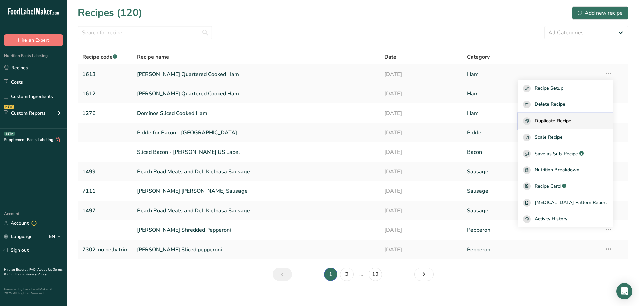
click at [571, 120] on span "Duplicate Recipe" at bounding box center [553, 121] width 37 height 8
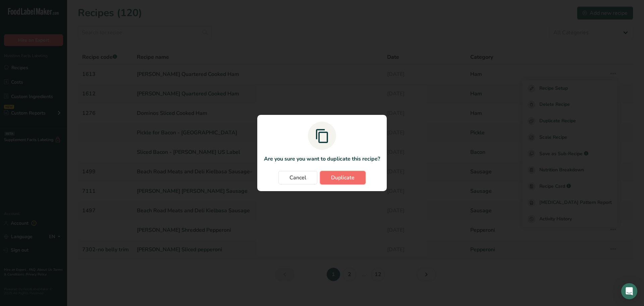
click at [349, 182] on button "Duplicate" at bounding box center [343, 177] width 46 height 13
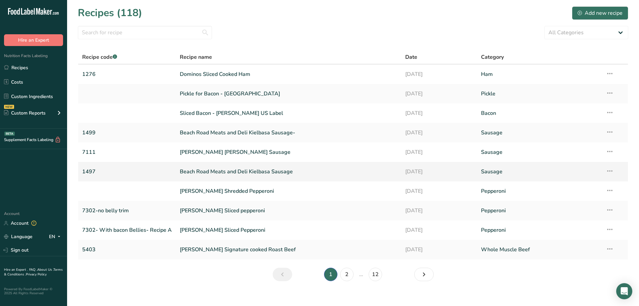
click at [263, 171] on link "Beach Road Meats and Deli Kielbasa Sausage" at bounding box center [288, 171] width 217 height 14
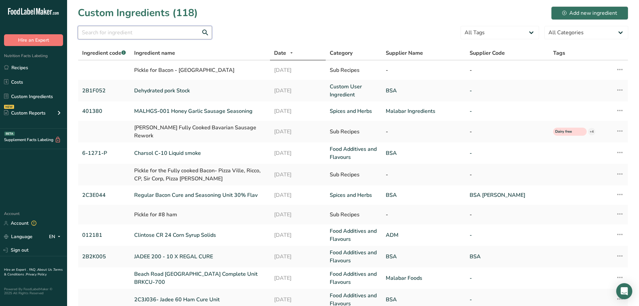
click at [113, 33] on input "text" at bounding box center [145, 32] width 134 height 13
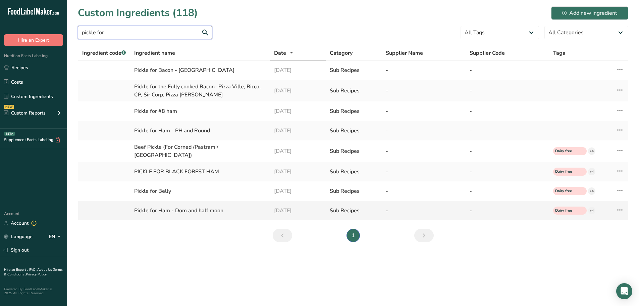
type input "pickle for"
click at [618, 207] on icon at bounding box center [620, 210] width 8 height 12
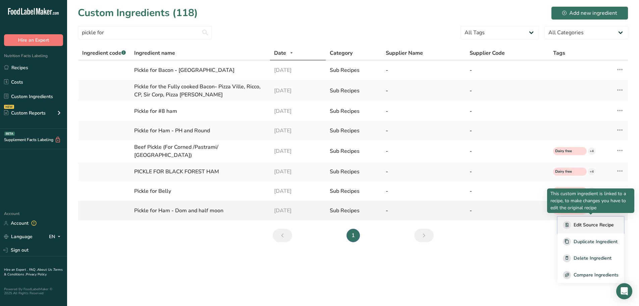
click at [617, 222] on div "Edit Source Recipe" at bounding box center [591, 225] width 56 height 8
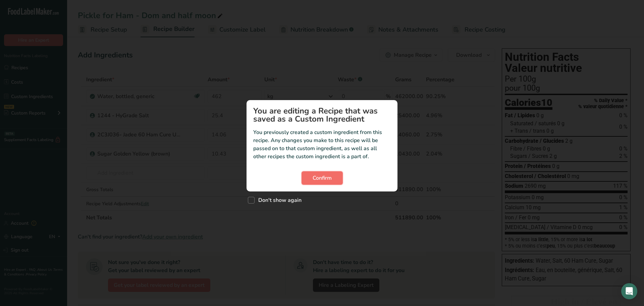
click at [321, 175] on span "Confirm" at bounding box center [322, 178] width 19 height 8
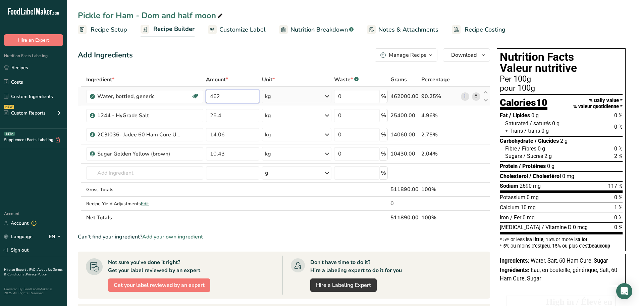
click at [227, 95] on input "462" at bounding box center [232, 96] width 53 height 13
click at [339, 26] on span "Nutrition Breakdown" at bounding box center [318, 29] width 57 height 9
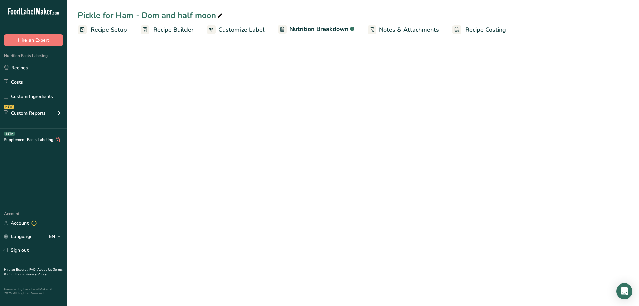
click at [386, 23] on link "Notes & Attachments" at bounding box center [403, 29] width 71 height 15
select select "Calories"
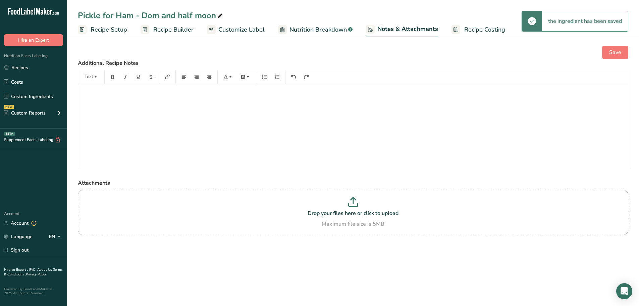
click at [173, 90] on p "﻿" at bounding box center [353, 93] width 543 height 8
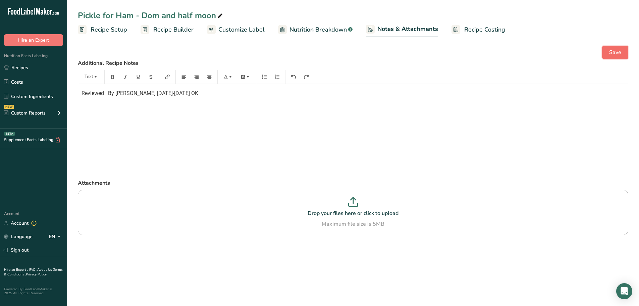
click at [620, 46] on button "Save" at bounding box center [615, 52] width 26 height 13
click at [618, 55] on span "Save" at bounding box center [615, 52] width 12 height 8
click at [164, 30] on span "Recipe Builder" at bounding box center [173, 29] width 40 height 9
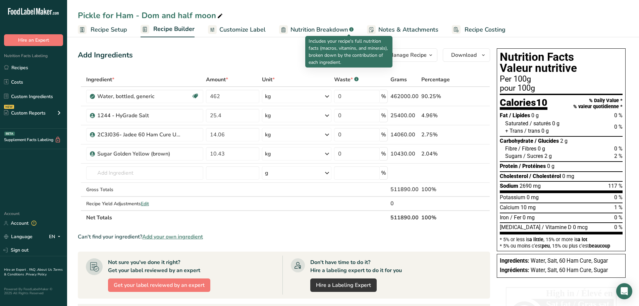
click at [337, 30] on span "Nutrition Breakdown" at bounding box center [318, 29] width 57 height 9
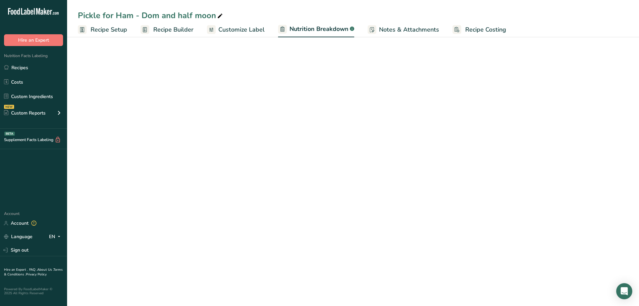
select select "Calories"
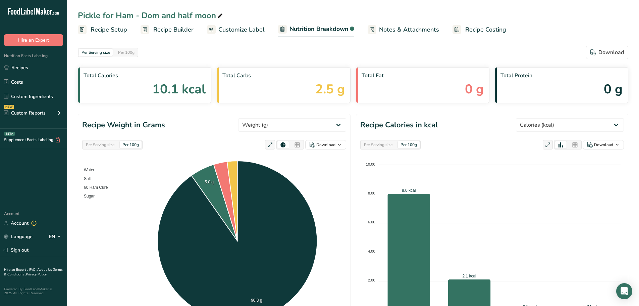
click at [240, 35] on link "Customize Label" at bounding box center [236, 29] width 58 height 15
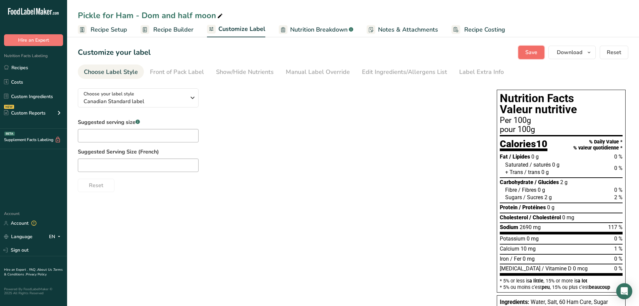
click at [541, 51] on button "Save" at bounding box center [531, 52] width 26 height 13
click at [13, 253] on link "Sign out" at bounding box center [33, 250] width 67 height 12
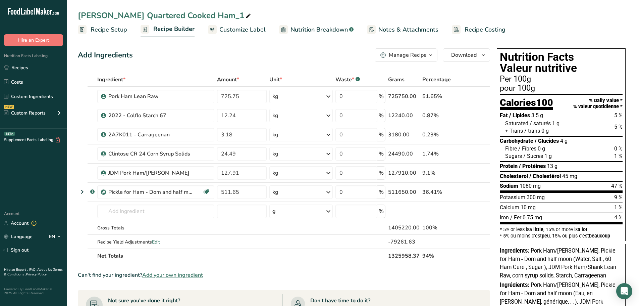
click at [117, 27] on span "Recipe Setup" at bounding box center [109, 29] width 37 height 9
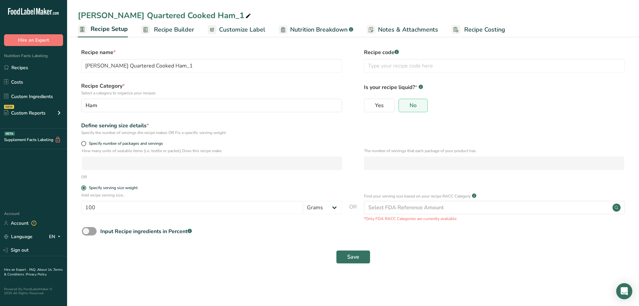
click at [244, 14] on span at bounding box center [248, 16] width 8 height 8
type input "[PERSON_NAME] [PERSON_NAME] Ham"
click at [405, 62] on input "text" at bounding box center [494, 65] width 261 height 13
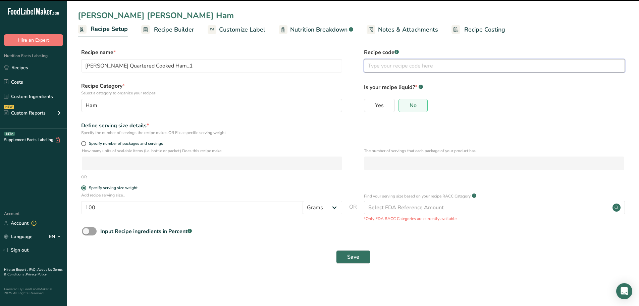
type input "[PERSON_NAME] [PERSON_NAME] Ham"
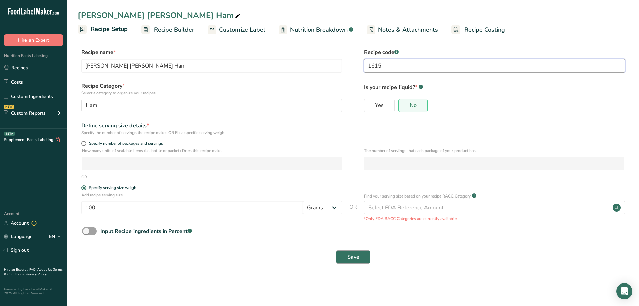
type input "1615"
click at [351, 252] on button "Save" at bounding box center [353, 256] width 34 height 13
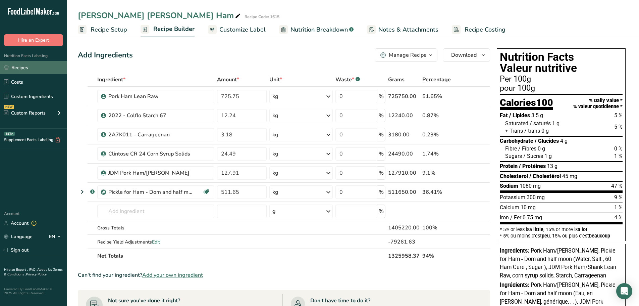
click at [16, 67] on link "Recipes" at bounding box center [33, 67] width 67 height 13
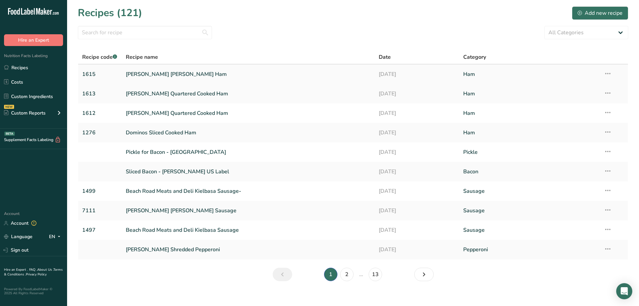
click at [606, 70] on icon at bounding box center [608, 73] width 8 height 12
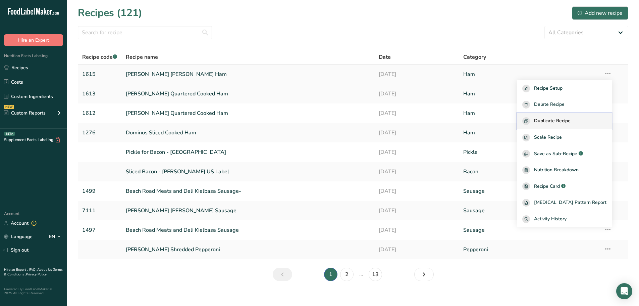
click at [565, 121] on span "Duplicate Recipe" at bounding box center [552, 121] width 37 height 8
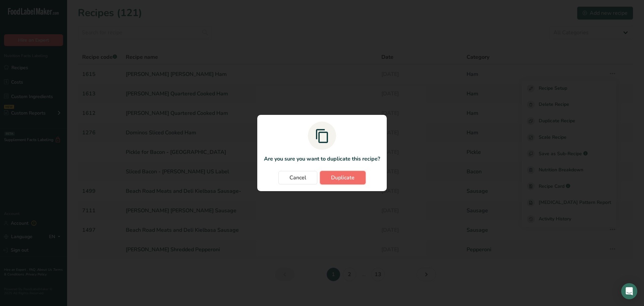
click at [334, 178] on span "Duplicate" at bounding box center [342, 177] width 23 height 8
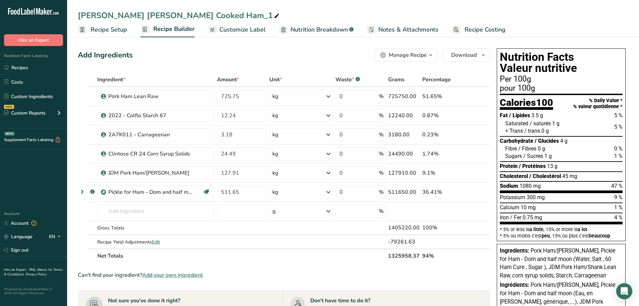
click at [107, 31] on span "Recipe Setup" at bounding box center [109, 29] width 37 height 9
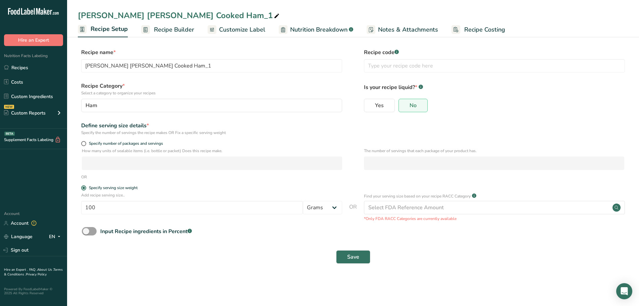
click at [274, 14] on icon at bounding box center [277, 15] width 6 height 9
type input "[PERSON_NAME] Quartered Cooked Ham"
click at [224, 76] on div "Recipe name * [PERSON_NAME] [PERSON_NAME] Ham_1 Recipe code .a-a{fill:#347362;}…" at bounding box center [353, 62] width 550 height 28
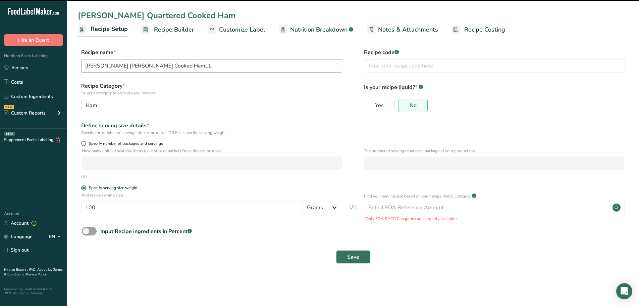
type input "[PERSON_NAME] Quartered Cooked Ham"
click at [204, 65] on input "[PERSON_NAME] Quartered Cooked Ham" at bounding box center [211, 65] width 261 height 13
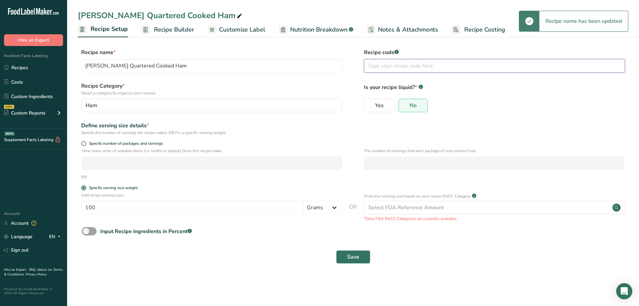
click at [470, 61] on input "text" at bounding box center [494, 65] width 261 height 13
type input "1618"
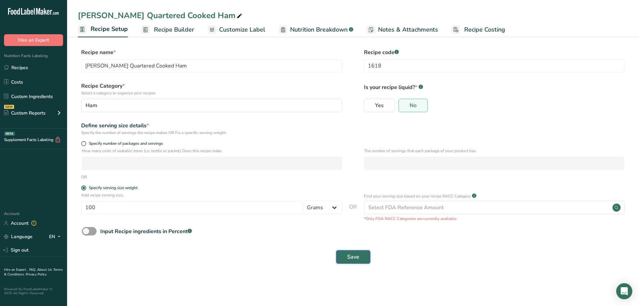
click at [343, 251] on button "Save" at bounding box center [353, 256] width 34 height 13
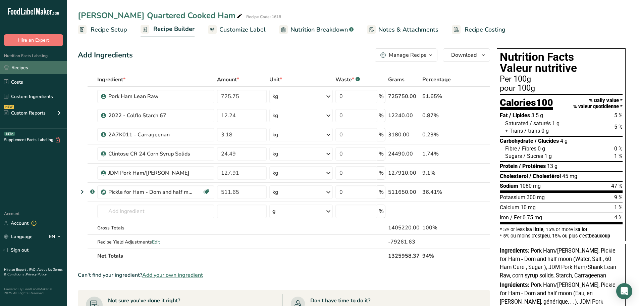
click at [18, 65] on link "Recipes" at bounding box center [33, 67] width 67 height 13
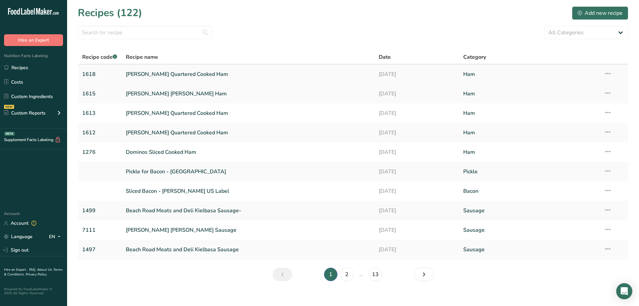
click at [606, 73] on icon at bounding box center [608, 73] width 8 height 12
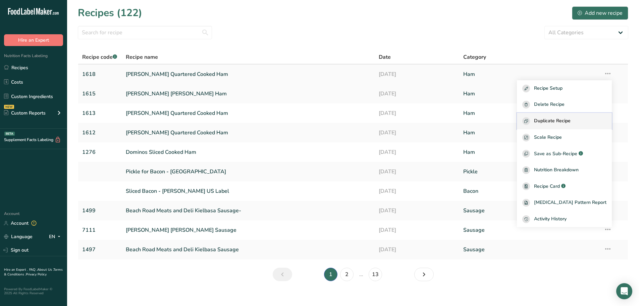
click at [568, 119] on span "Duplicate Recipe" at bounding box center [552, 121] width 37 height 8
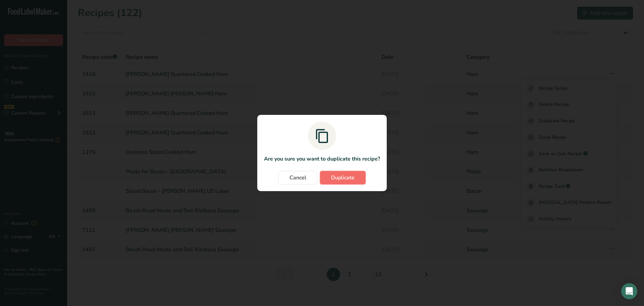
click at [340, 182] on button "Duplicate" at bounding box center [343, 177] width 46 height 13
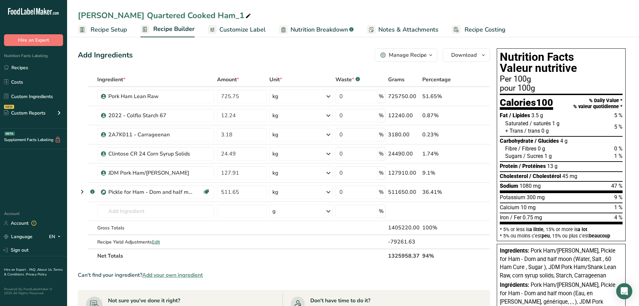
click at [114, 26] on span "Recipe Setup" at bounding box center [109, 29] width 37 height 9
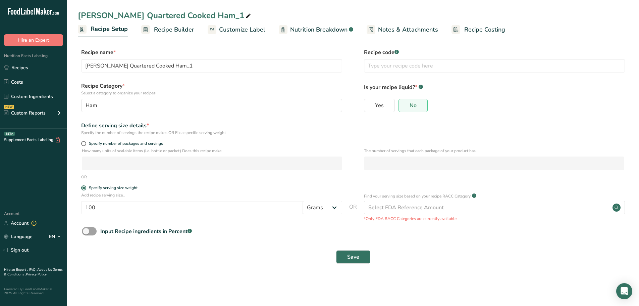
click at [245, 18] on icon at bounding box center [248, 15] width 6 height 9
type input "C"
type input "Cherry Pink Smoked Sliced Ham Half Moon Fully Cooked"
click at [377, 63] on input "text" at bounding box center [494, 65] width 261 height 13
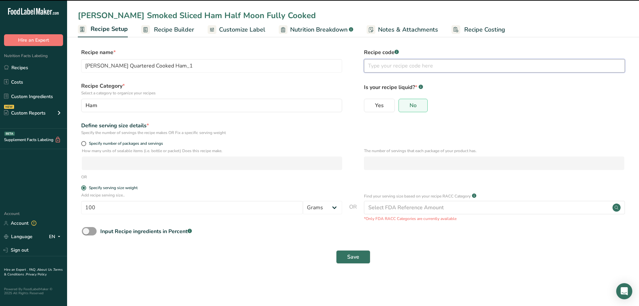
type input "Cherry Pink Smoked Sliced Ham Half Moon Fully Cooked"
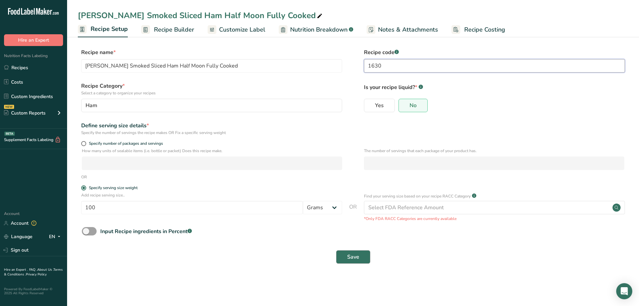
type input "1630"
click at [351, 255] on span "Save" at bounding box center [353, 257] width 12 height 8
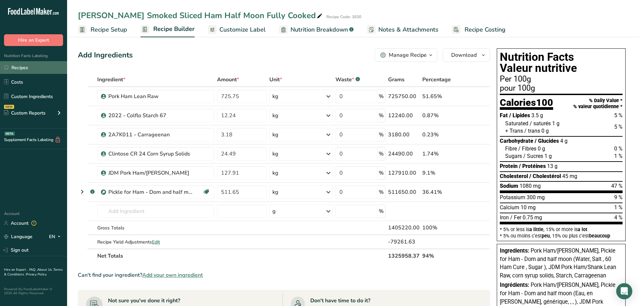
drag, startPoint x: 18, startPoint y: 64, endPoint x: 59, endPoint y: 63, distance: 40.9
click at [18, 64] on link "Recipes" at bounding box center [33, 67] width 67 height 13
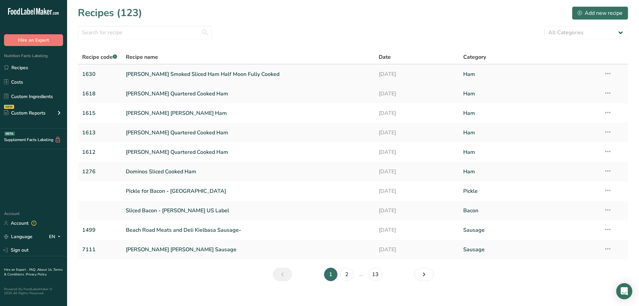
click at [606, 73] on icon at bounding box center [608, 73] width 8 height 12
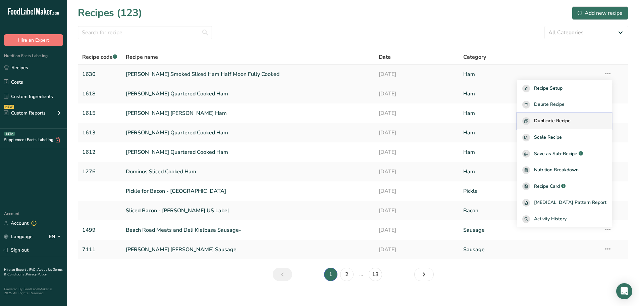
click at [571, 123] on span "Duplicate Recipe" at bounding box center [552, 121] width 37 height 8
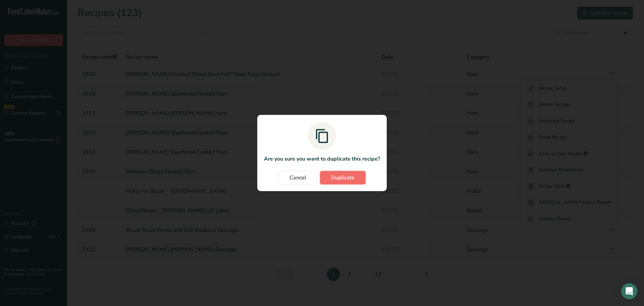
click at [349, 181] on button "Duplicate" at bounding box center [343, 177] width 46 height 13
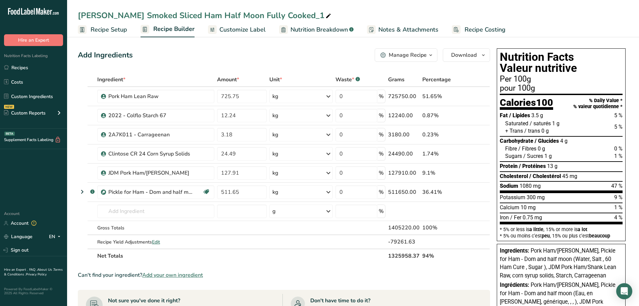
click at [108, 29] on span "Recipe Setup" at bounding box center [109, 29] width 37 height 9
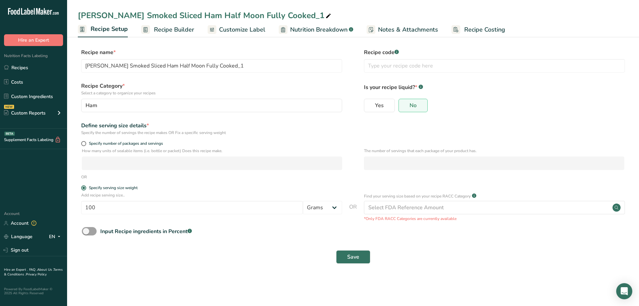
click at [297, 6] on div "Cherry Pink Smoked Sliced Ham Half Moon Fully Cooked_1 Recipe Setup Recipe Buil…" at bounding box center [353, 18] width 572 height 37
click at [299, 16] on div "Cherry Pink Smoked Sliced Ham Half Moon Fully Cooked_1" at bounding box center [205, 15] width 255 height 12
click at [267, 17] on input "Cherry Pink Smoked Sliced Ham Half Moon Fully Cooked" at bounding box center [353, 15] width 550 height 12
type input "Cherry Pink Smoked Sliced Ham Half Moon Fully-Cooked"
click at [266, 65] on input "Cherry Pink Smoked Sliced Ham Half Moon Fully Cooked_1" at bounding box center [211, 65] width 261 height 13
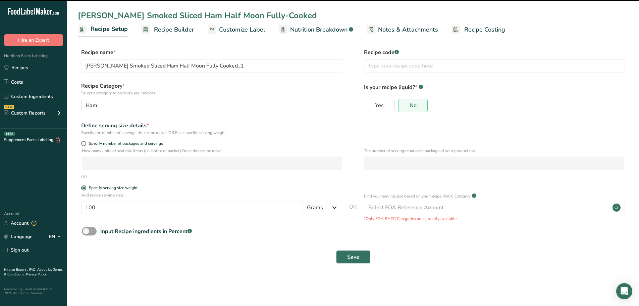
click at [390, 55] on label "Recipe code .a-a{fill:#347362;}.b-a{fill:#fff;}" at bounding box center [494, 52] width 261 height 8
type input "Cherry Pink Smoked Sliced Ham Half Moon Fully-Cooked"
click at [398, 65] on input "text" at bounding box center [494, 65] width 261 height 13
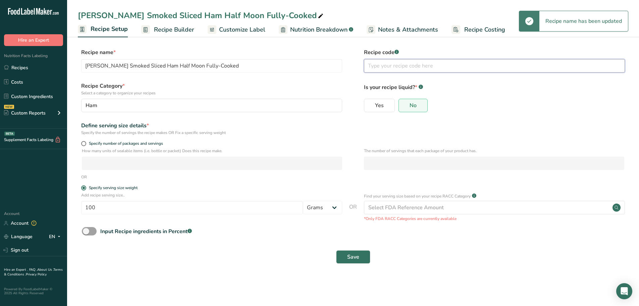
click at [408, 65] on input "text" at bounding box center [494, 65] width 261 height 13
type input "1631"
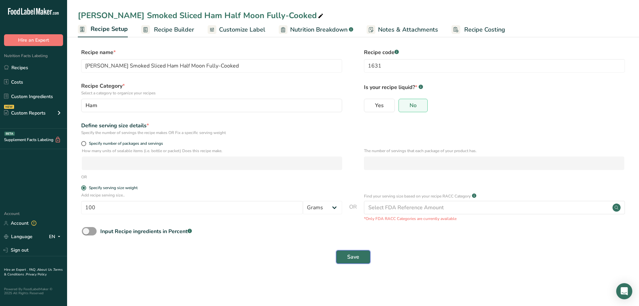
click at [357, 261] on button "Save" at bounding box center [353, 256] width 34 height 13
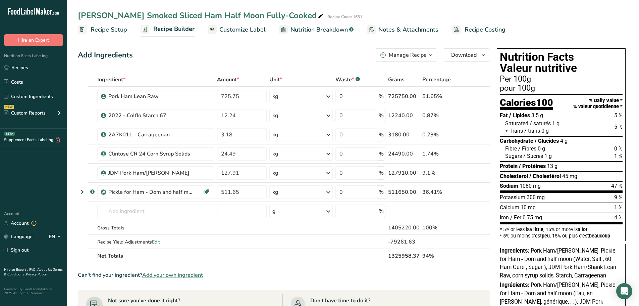
click at [113, 28] on span "Recipe Setup" at bounding box center [109, 29] width 37 height 9
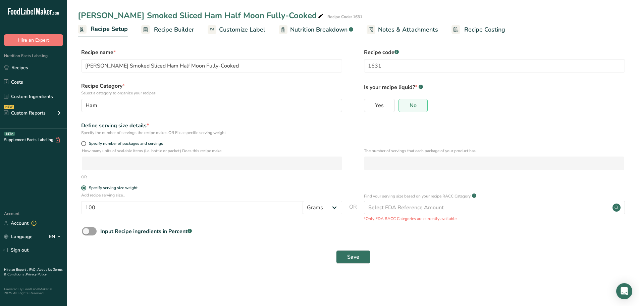
click at [318, 14] on icon at bounding box center [321, 15] width 6 height 9
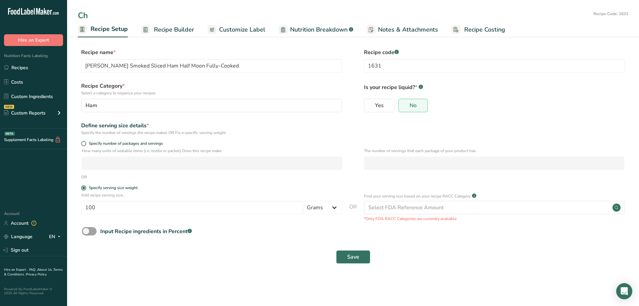
type input "C"
type input "Red Swan Pizza Julienne Ham"
click at [384, 65] on input "1631" at bounding box center [494, 65] width 261 height 13
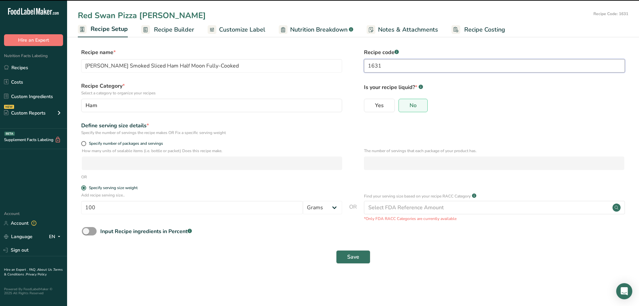
type input "Red Swan Pizza Julienne Ham"
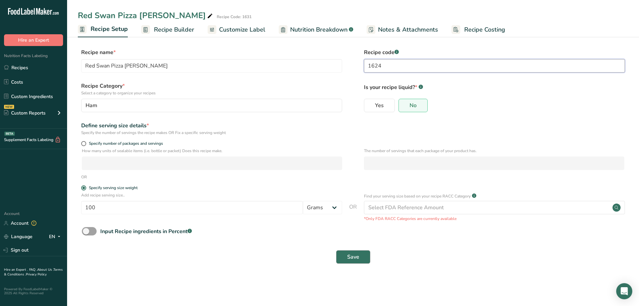
type input "1624"
click at [342, 256] on button "Save" at bounding box center [353, 256] width 34 height 13
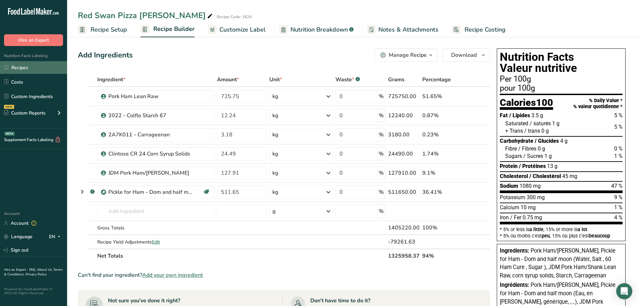
click at [32, 67] on link "Recipes" at bounding box center [33, 67] width 67 height 13
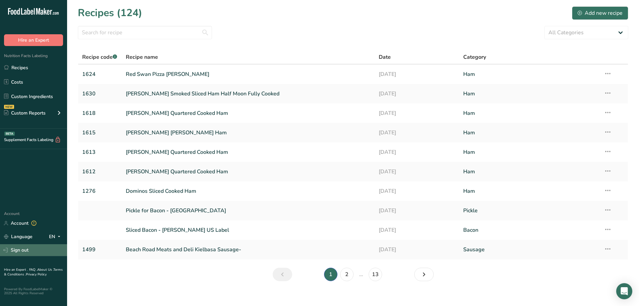
click at [20, 249] on link "Sign out" at bounding box center [33, 250] width 67 height 12
